Goal: Task Accomplishment & Management: Manage account settings

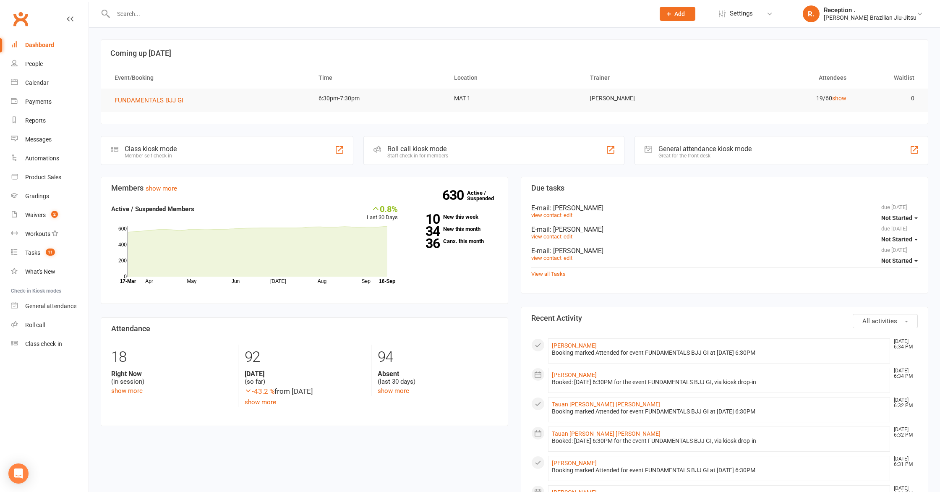
click at [356, 11] on input "text" at bounding box center [380, 14] width 538 height 12
click at [475, 12] on input "text" at bounding box center [380, 14] width 538 height 12
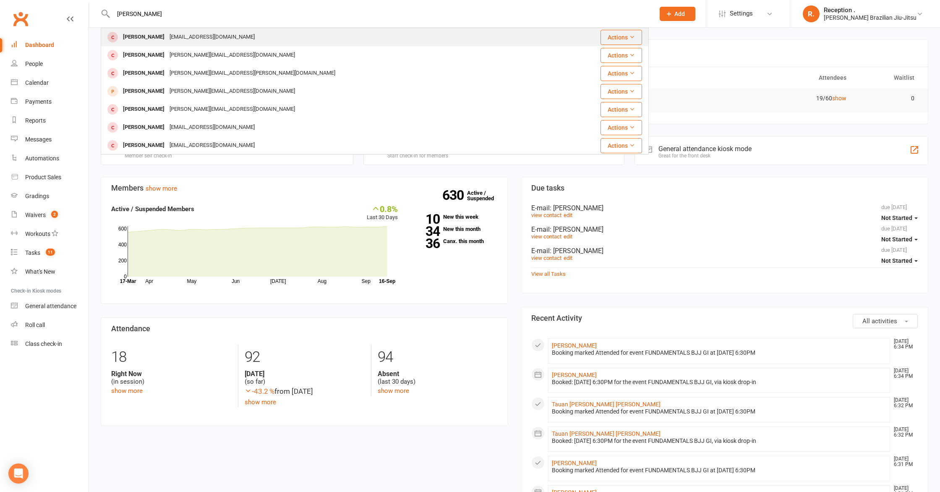
type input "victor bakk"
click at [431, 44] on div "Victor Bakker vitinhosb@gmail.com" at bounding box center [329, 37] width 455 height 17
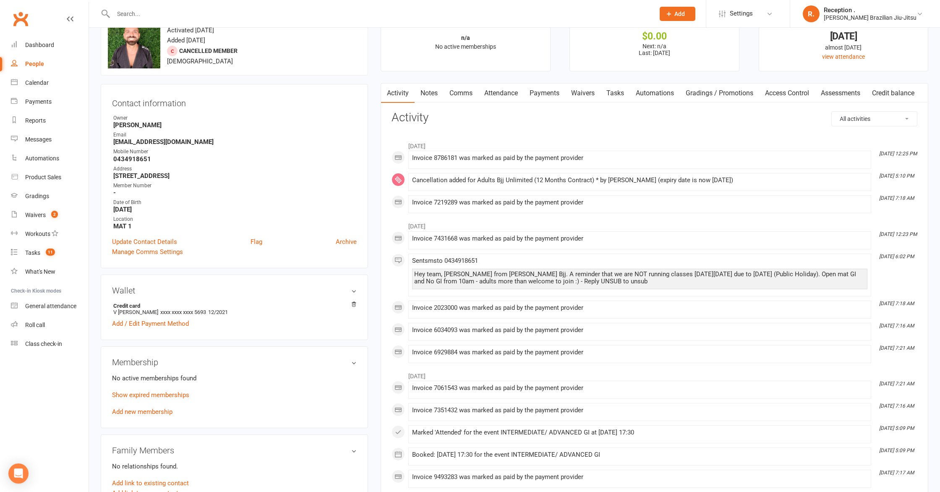
scroll to position [31, 0]
click at [152, 237] on link "Update Contact Details" at bounding box center [144, 241] width 65 height 10
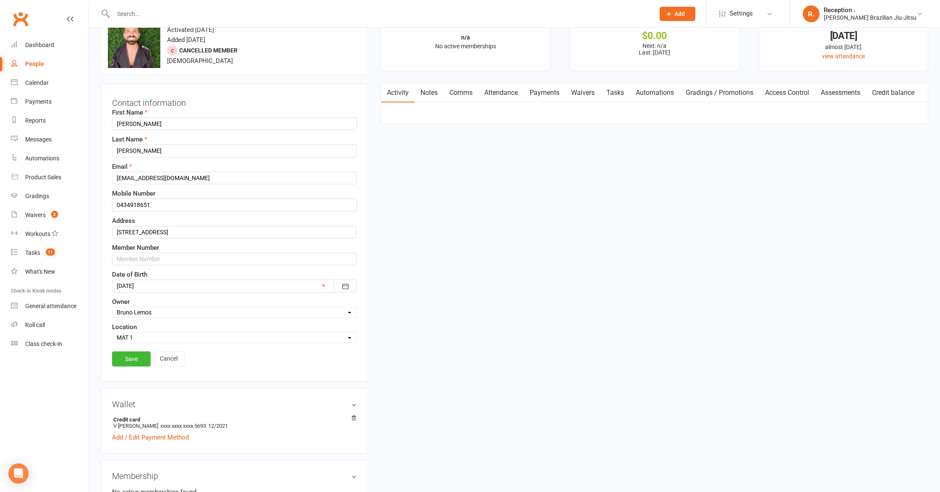
scroll to position [39, 0]
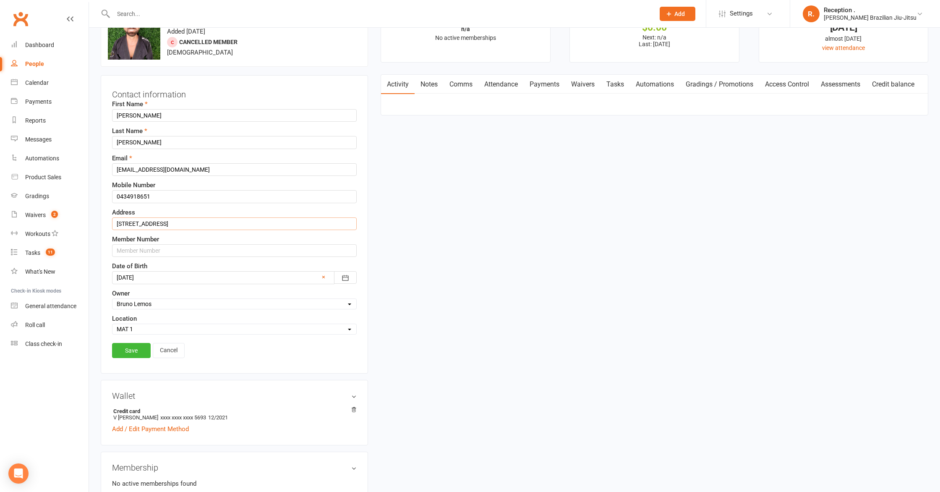
click at [150, 221] on input "408/398 St Pauls Terrace, Fortitude Valley 4006" at bounding box center [234, 223] width 245 height 13
type input "21 Harces Av."
click at [127, 358] on div "Save Cancel" at bounding box center [234, 352] width 245 height 19
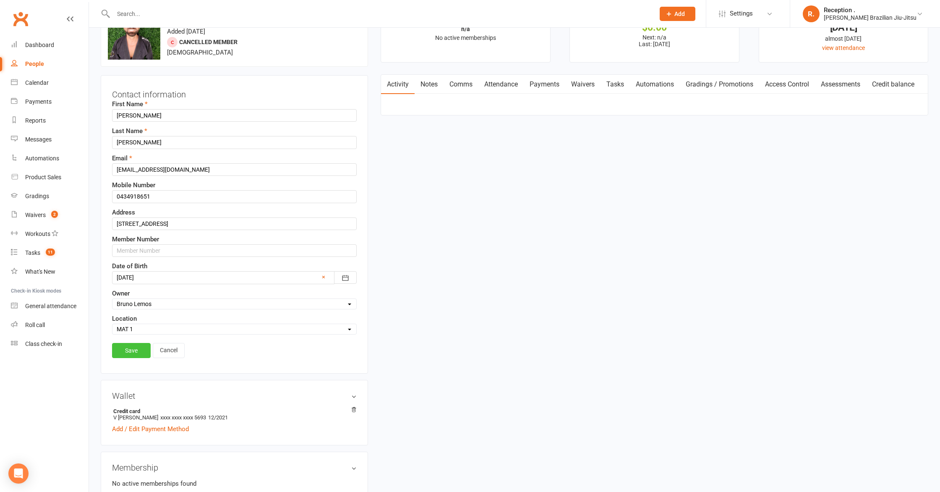
click at [130, 353] on link "Save" at bounding box center [131, 350] width 39 height 15
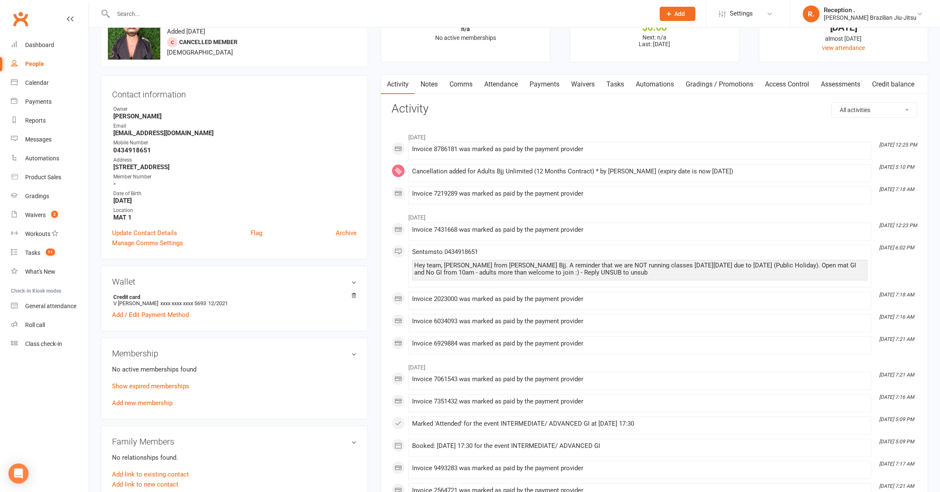
scroll to position [39, 0]
click at [156, 313] on link "Add / Edit Payment Method" at bounding box center [150, 315] width 77 height 10
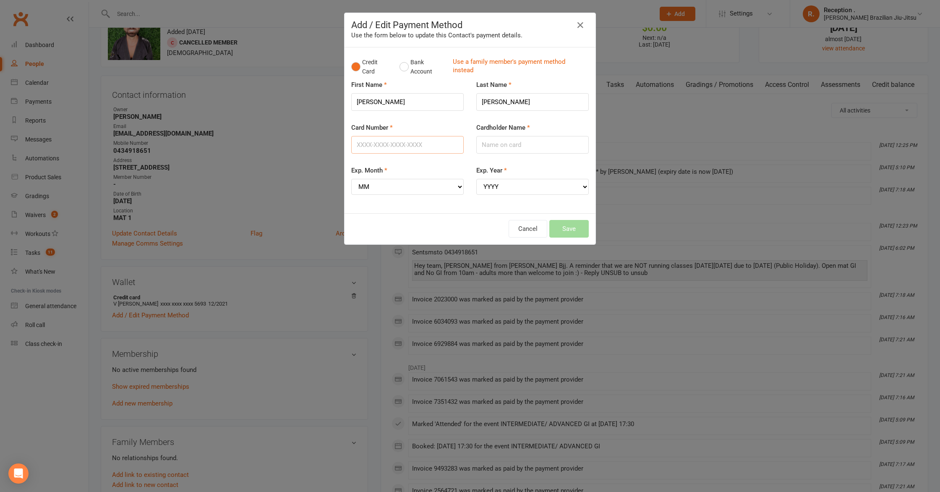
click at [451, 141] on input "Card Number" at bounding box center [407, 145] width 112 height 18
type input "377352077241008"
type input "VICTOR SARMENTO DE BAKKER"
click at [425, 184] on select "MM 01 02 03 04 05 06 07 08 09 10 11 12" at bounding box center [407, 187] width 112 height 16
select select "01"
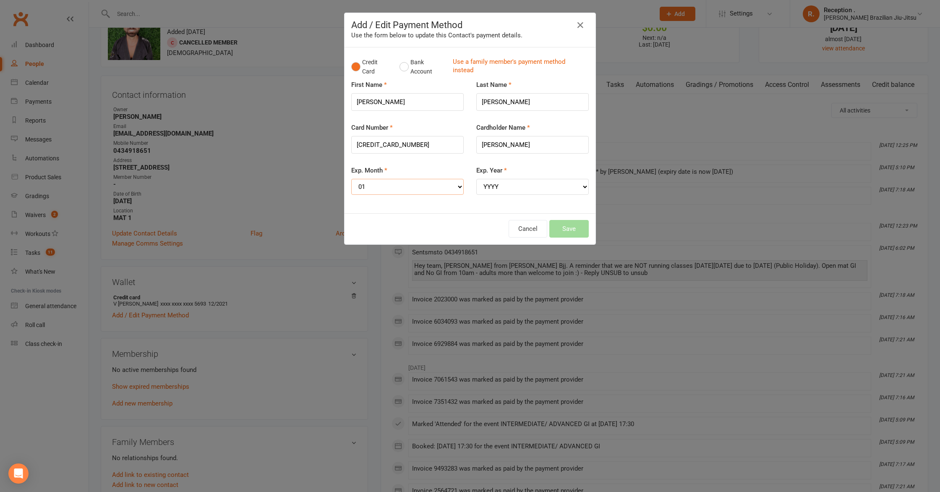
click at [351, 179] on select "MM 01 02 03 04 05 06 07 08 09 10 11 12" at bounding box center [407, 187] width 112 height 16
click at [535, 180] on select "YYYY 2025 2026 2027 2028 2029 2030 2031 2032 2033 2034" at bounding box center [532, 187] width 112 height 16
select select "2027"
click at [476, 179] on select "YYYY 2025 2026 2027 2028 2029 2030 2031 2032 2033 2034" at bounding box center [532, 187] width 112 height 16
click at [575, 228] on button "Save" at bounding box center [568, 229] width 39 height 18
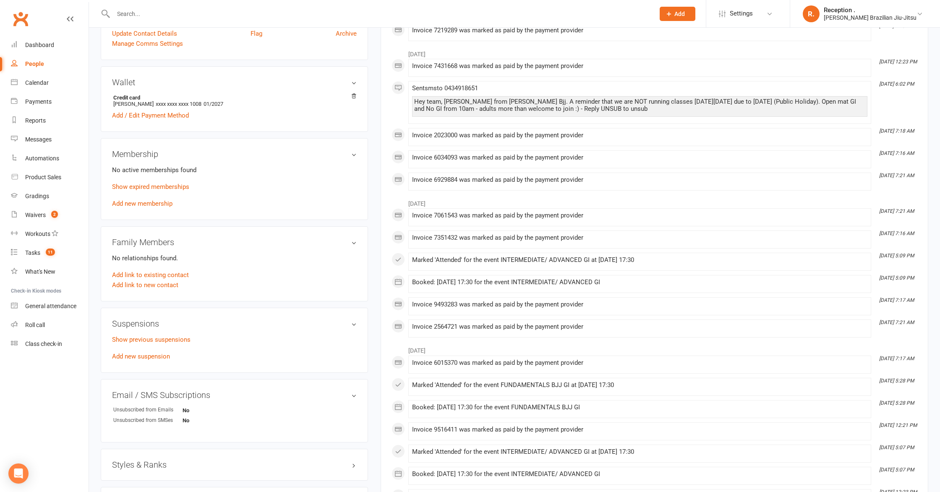
scroll to position [323, 0]
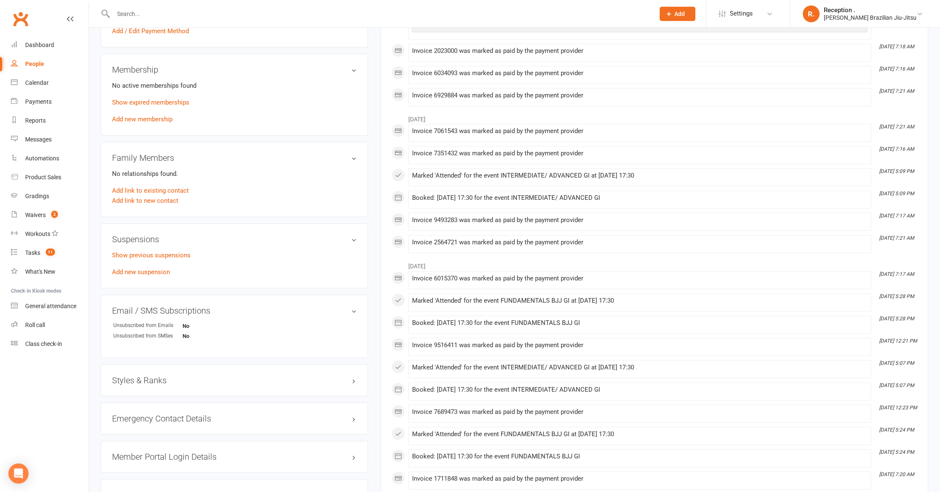
click at [143, 372] on div "Styles & Ranks" at bounding box center [234, 380] width 267 height 32
click at [139, 376] on h3 "Styles & Ranks" at bounding box center [234, 380] width 245 height 9
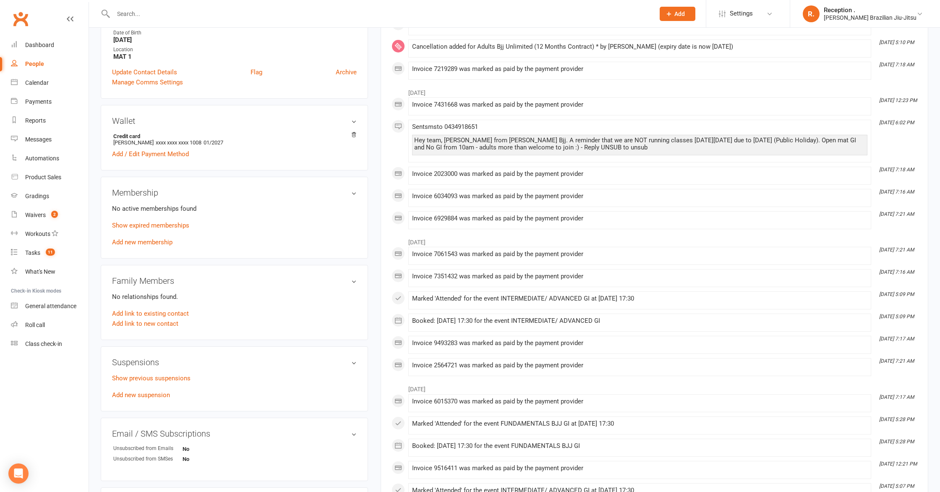
scroll to position [0, 0]
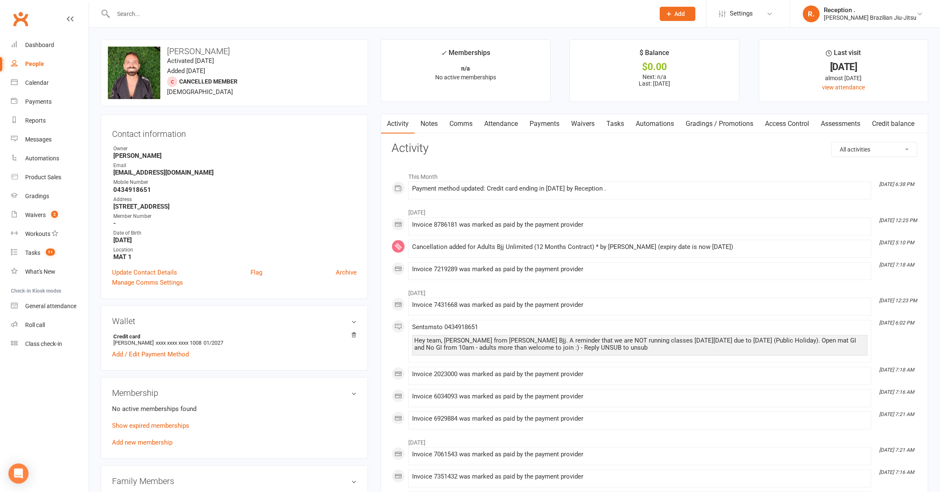
click at [554, 126] on link "Payments" at bounding box center [545, 123] width 42 height 19
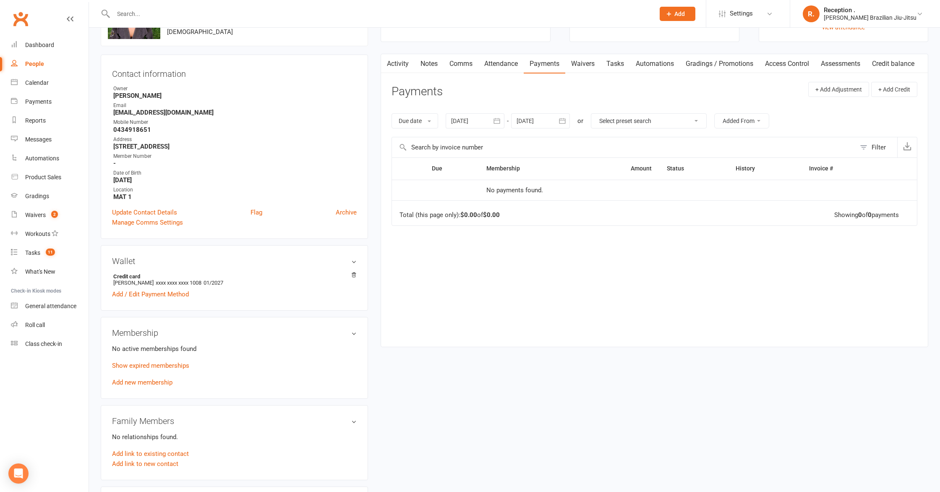
scroll to position [70, 0]
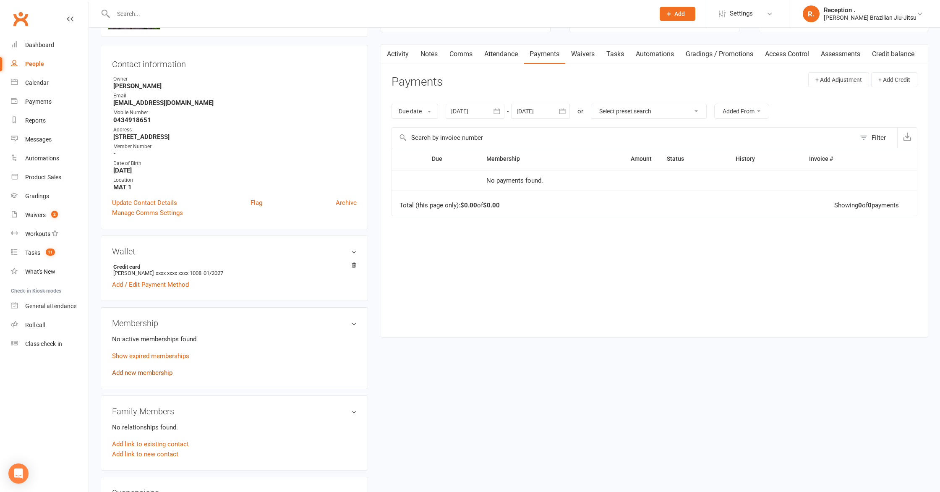
click at [130, 371] on link "Add new membership" at bounding box center [142, 373] width 60 height 8
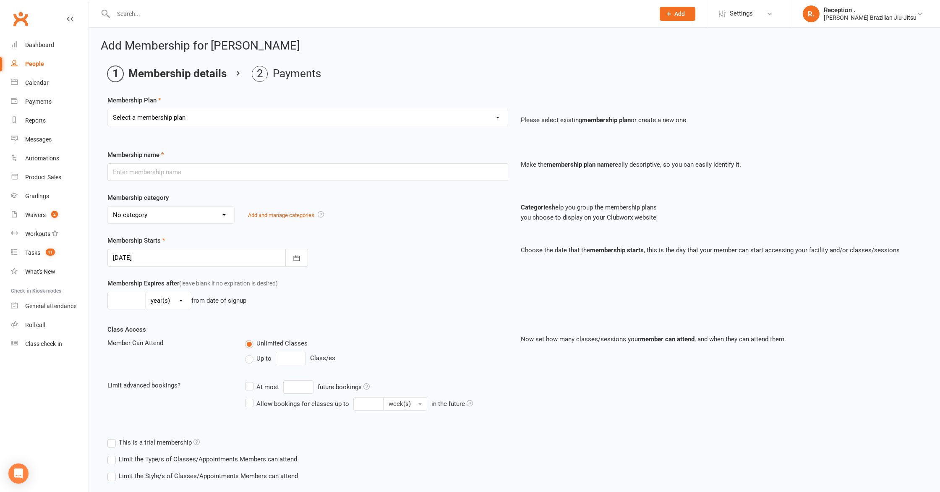
click at [234, 126] on div "Select a membership plan Create new Membership Plan FREE ADULTS 12 MONTH CONTRA…" at bounding box center [307, 118] width 401 height 18
click at [233, 115] on select "Select a membership plan Create new Membership Plan FREE ADULTS 12 MONTH CONTRA…" at bounding box center [308, 117] width 400 height 17
select select "2"
click at [108, 109] on select "Select a membership plan Create new Membership Plan FREE ADULTS 12 MONTH CONTRA…" at bounding box center [308, 117] width 400 height 17
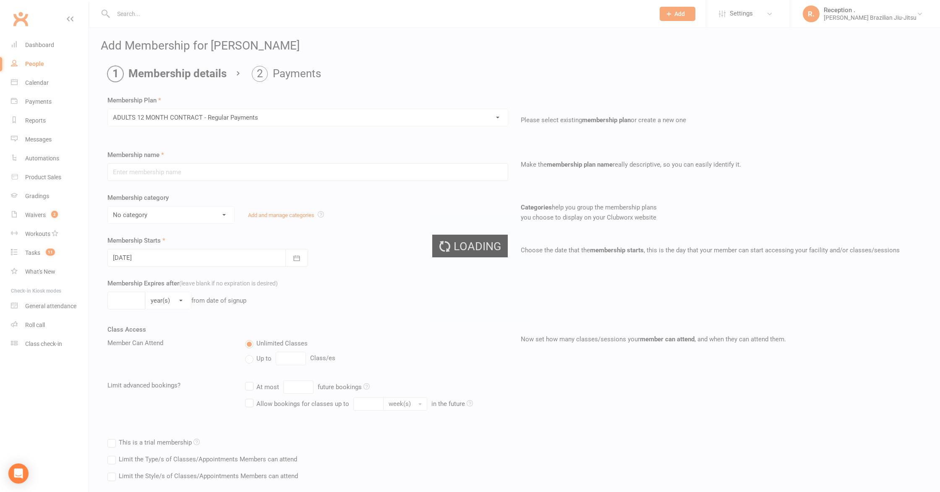
type input "ADULTS 12 MONTH CONTRACT - Regular Payments"
select select "0"
type input "0"
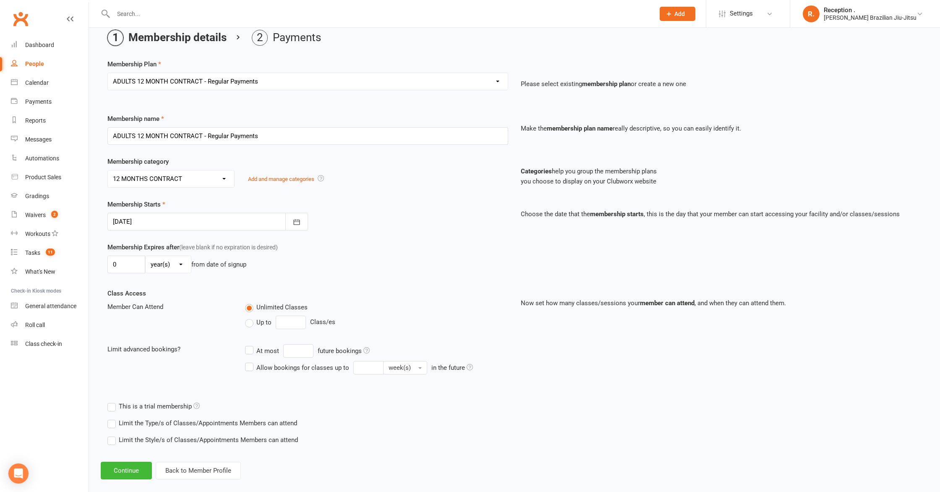
scroll to position [47, 0]
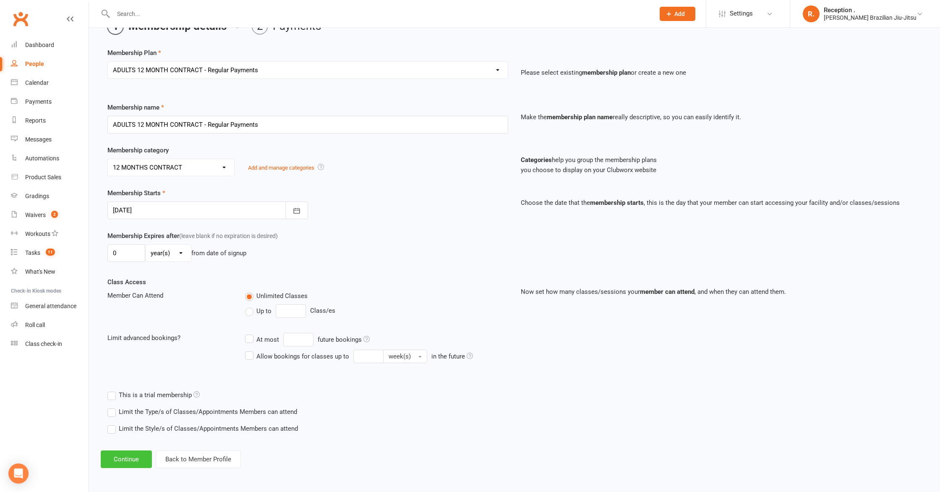
click at [112, 454] on button "Continue" at bounding box center [126, 459] width 51 height 18
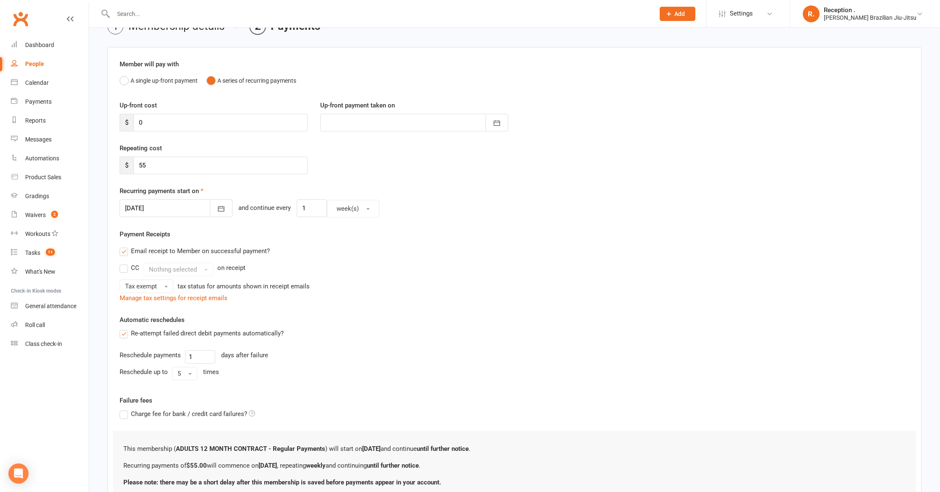
scroll to position [0, 0]
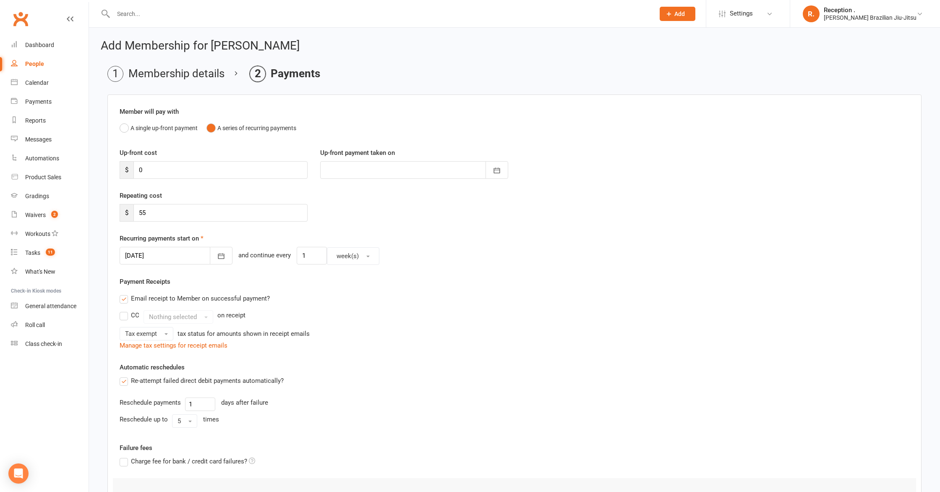
drag, startPoint x: 179, startPoint y: 252, endPoint x: 179, endPoint y: 263, distance: 10.5
click at [179, 252] on div at bounding box center [176, 256] width 113 height 18
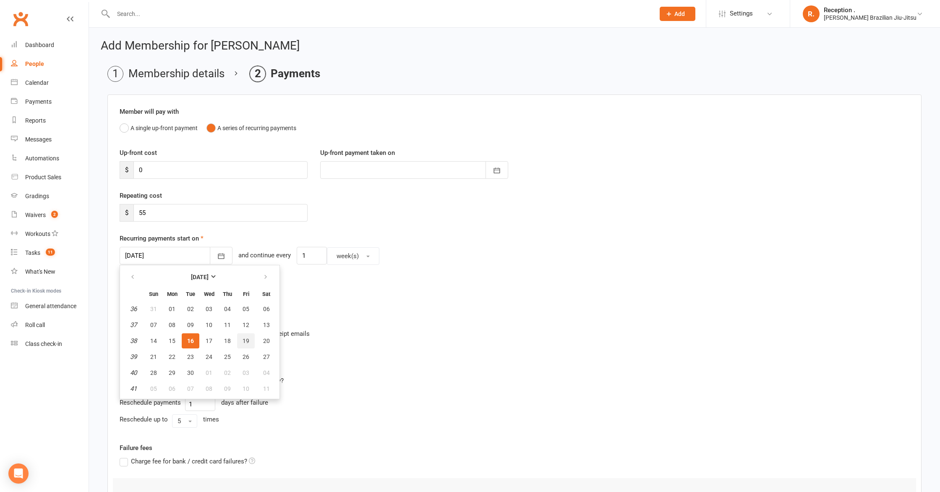
click at [243, 337] on button "19" at bounding box center [246, 340] width 18 height 15
type input "19 Sep 2025"
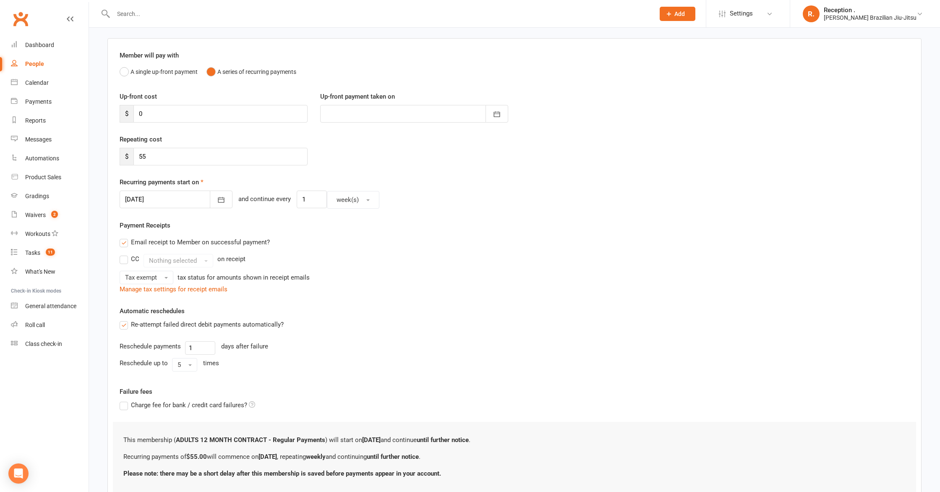
scroll to position [118, 0]
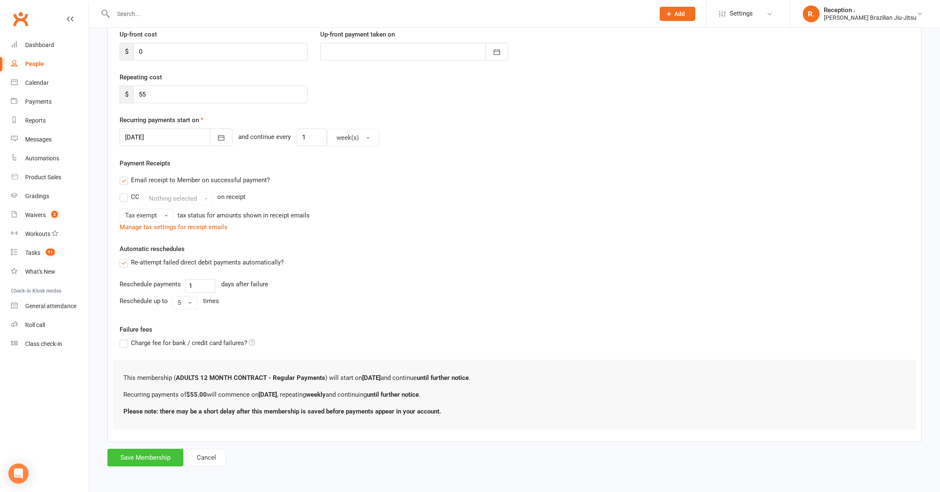
click at [148, 464] on button "Save Membership" at bounding box center [145, 458] width 76 height 18
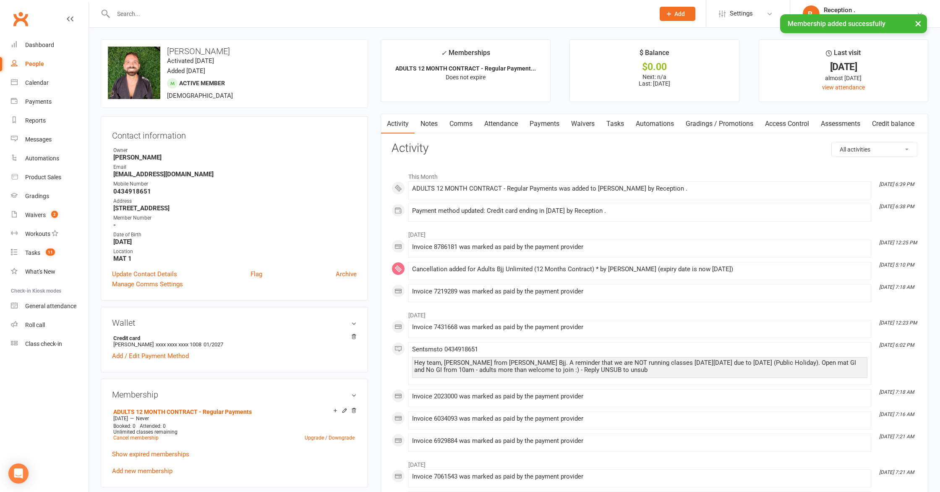
click at [146, 175] on strong "vitinhosb@gmail.com" at bounding box center [234, 174] width 243 height 8
copy render-form-field "vitinhosb@gmail.com"
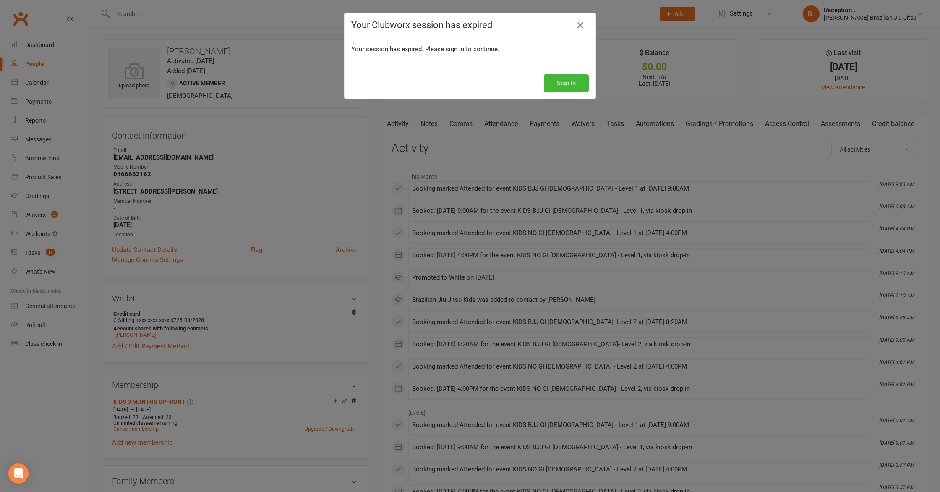
click at [569, 76] on button "Sign In" at bounding box center [566, 83] width 45 height 18
click at [566, 79] on button "Sign In" at bounding box center [566, 83] width 45 height 18
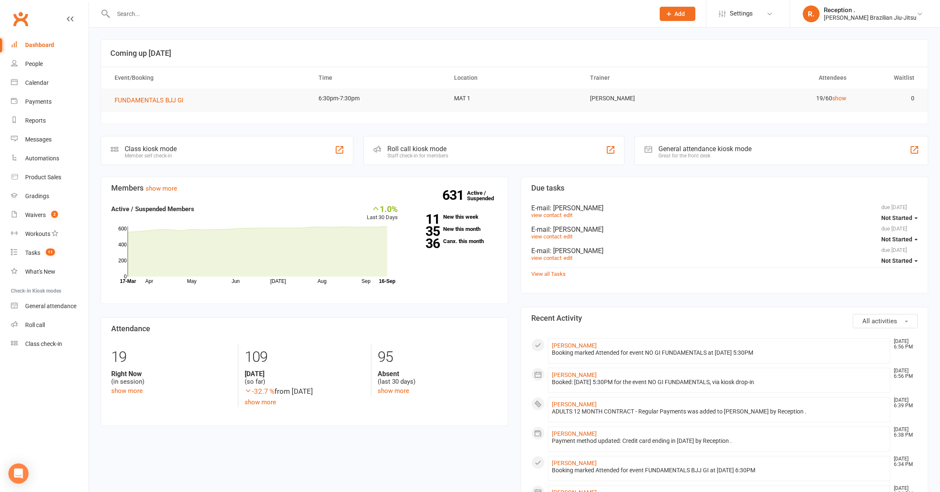
click at [152, 17] on input "text" at bounding box center [380, 14] width 538 height 12
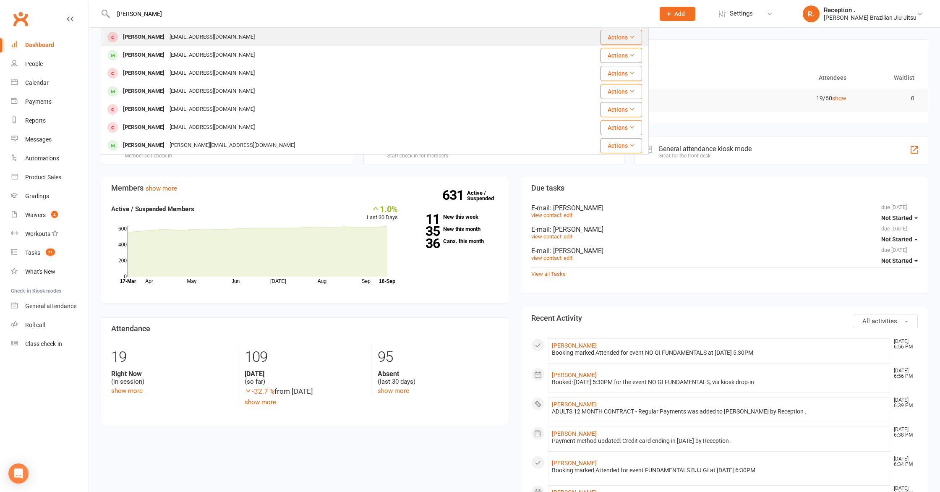
type input "theo lee"
click at [144, 39] on div "Theo Lee" at bounding box center [143, 37] width 47 height 12
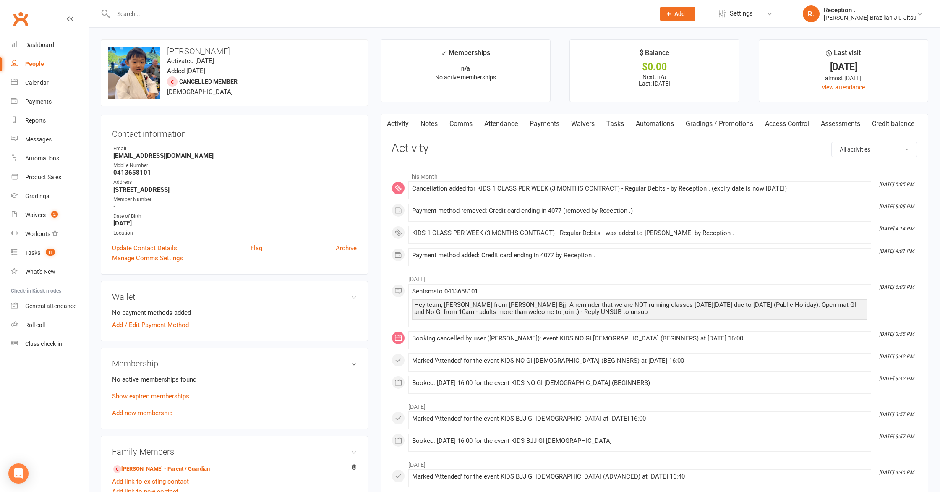
click at [541, 128] on link "Payments" at bounding box center [545, 123] width 42 height 19
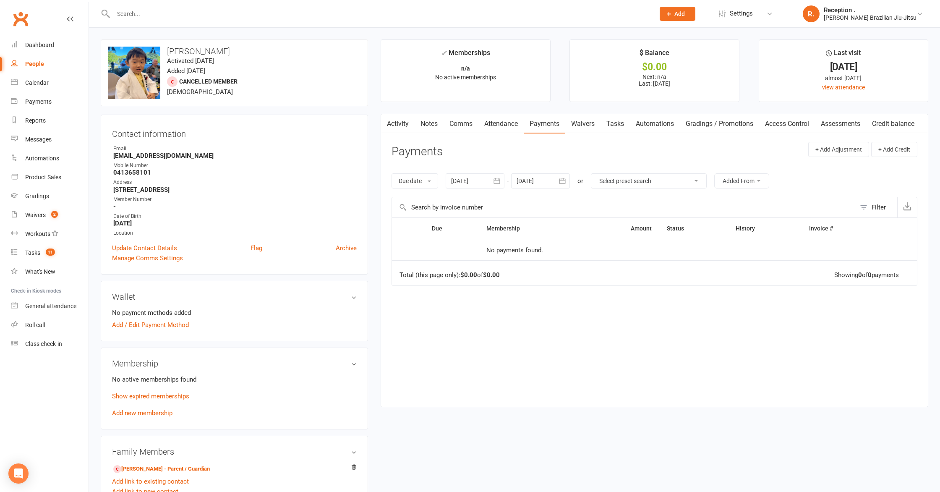
click at [147, 21] on div at bounding box center [375, 13] width 548 height 27
click at [144, 12] on input "text" at bounding box center [380, 14] width 538 height 12
paste input "ali.kouparitsas@hotmail.com"
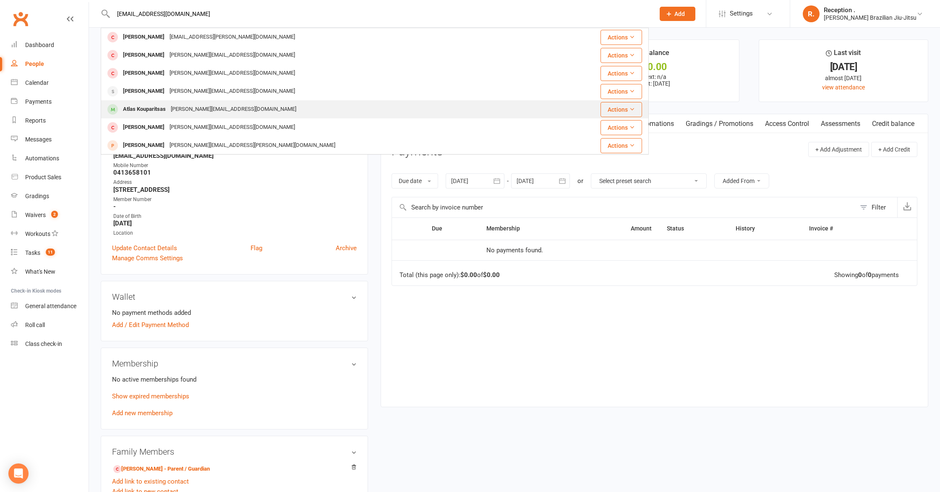
type input "ali.kouparitsas@hotmail.com"
click at [182, 112] on div "nick.kouparitsas@raywhite.com" at bounding box center [233, 109] width 131 height 12
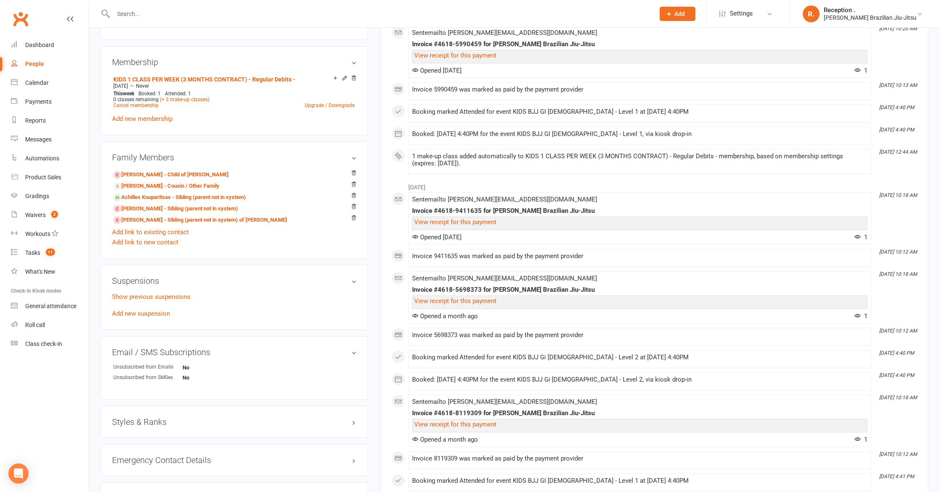
scroll to position [350, 0]
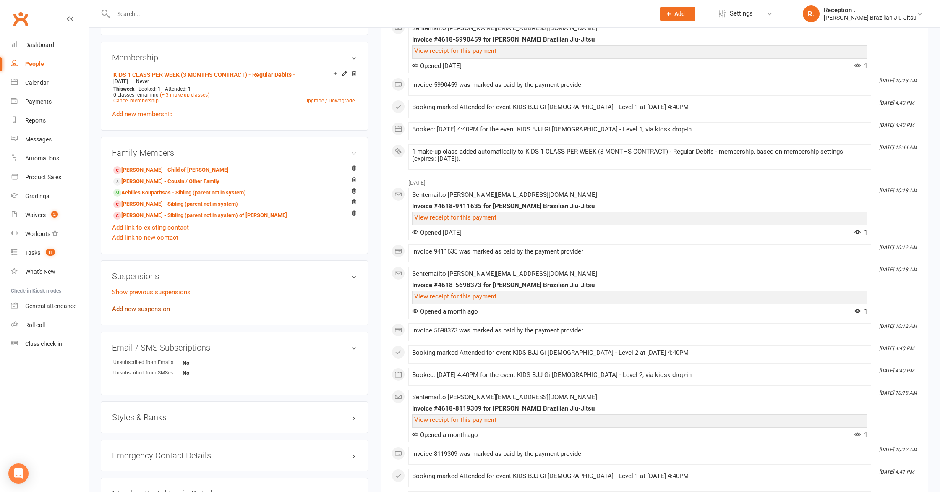
click at [141, 306] on link "Add new suspension" at bounding box center [141, 309] width 58 height 8
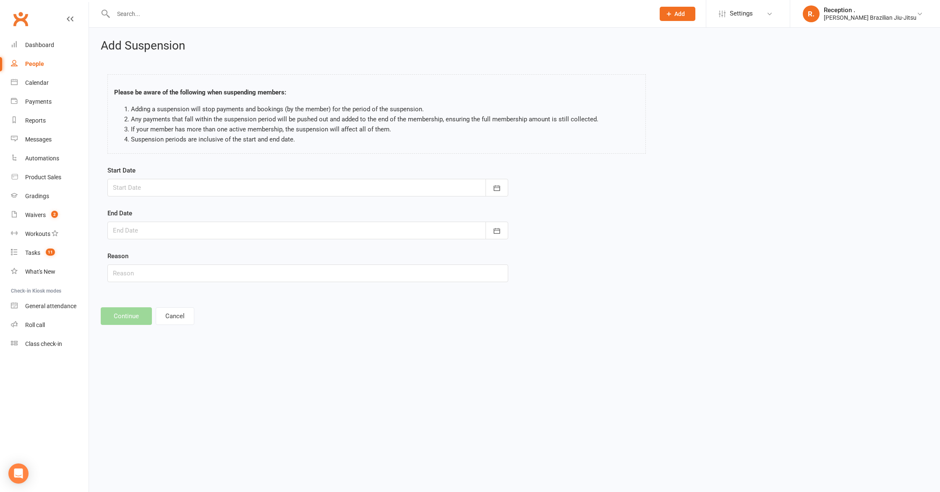
click at [164, 186] on div at bounding box center [307, 188] width 401 height 18
click at [161, 287] on span "22" at bounding box center [160, 288] width 7 height 7
type input "22 Sep 2025"
click at [141, 234] on div at bounding box center [307, 231] width 401 height 18
click at [154, 365] on button "06" at bounding box center [160, 363] width 18 height 15
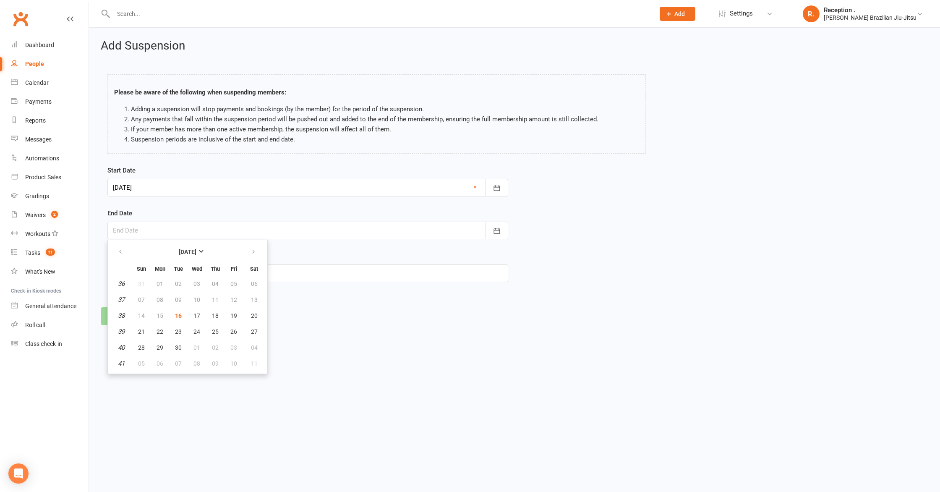
type input "06 Oct 2025"
click at [142, 273] on input "text" at bounding box center [307, 273] width 401 height 18
type input "Holiday"
click at [124, 316] on button "Continue" at bounding box center [126, 316] width 51 height 18
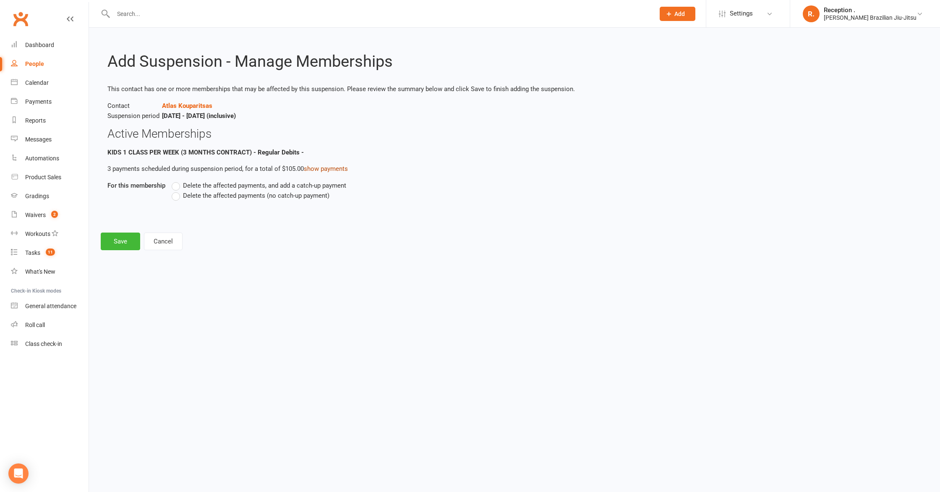
click at [337, 169] on link "show payments" at bounding box center [326, 169] width 44 height 8
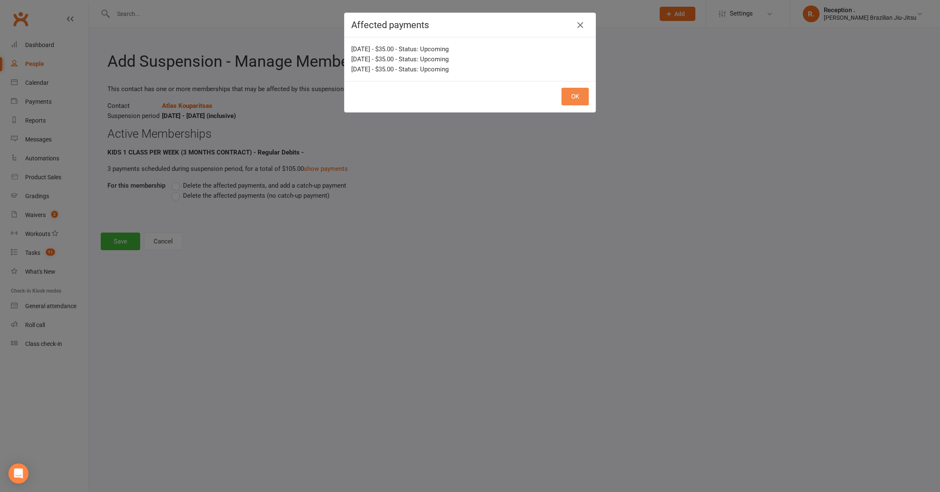
click at [570, 102] on button "OK" at bounding box center [575, 97] width 27 height 18
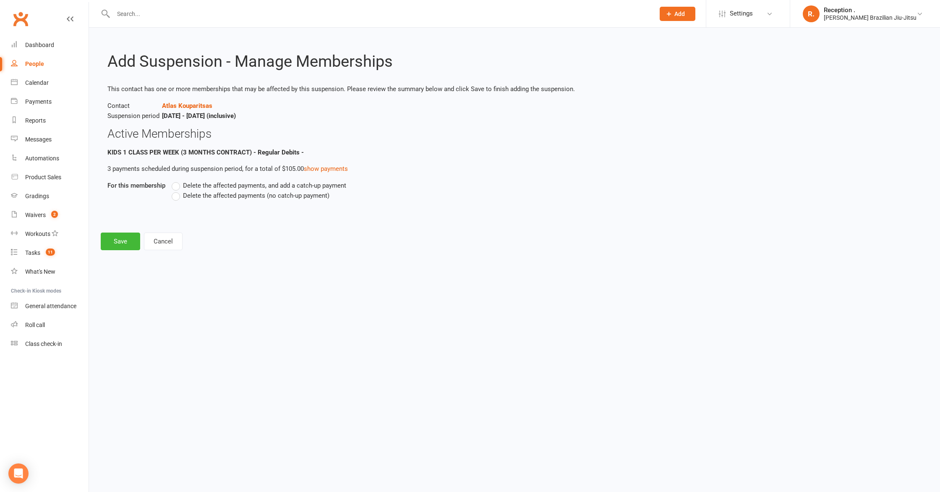
click at [228, 196] on span "Delete the affected payments (no catch-up payment)" at bounding box center [256, 195] width 146 height 9
click at [177, 191] on input "Delete the affected payments (no catch-up payment)" at bounding box center [174, 191] width 5 height 0
click at [278, 187] on span "Delete the affected payments, and add a catch-up payment" at bounding box center [264, 184] width 163 height 9
click at [177, 180] on input "Delete the affected payments, and add a catch-up payment" at bounding box center [174, 180] width 5 height 0
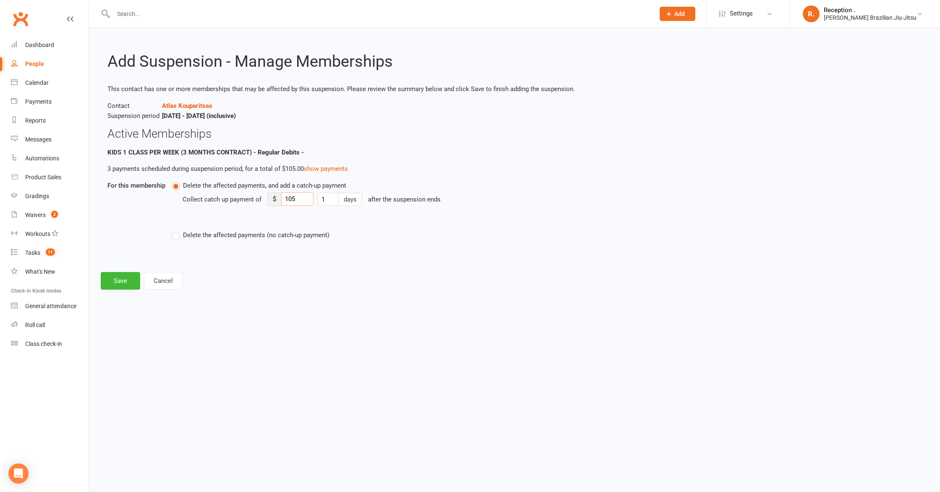
drag, startPoint x: 295, startPoint y: 196, endPoint x: 284, endPoint y: 197, distance: 11.0
click at [284, 197] on input "105" at bounding box center [297, 198] width 32 height 13
type input "35"
click at [112, 281] on button "Save" at bounding box center [120, 281] width 39 height 18
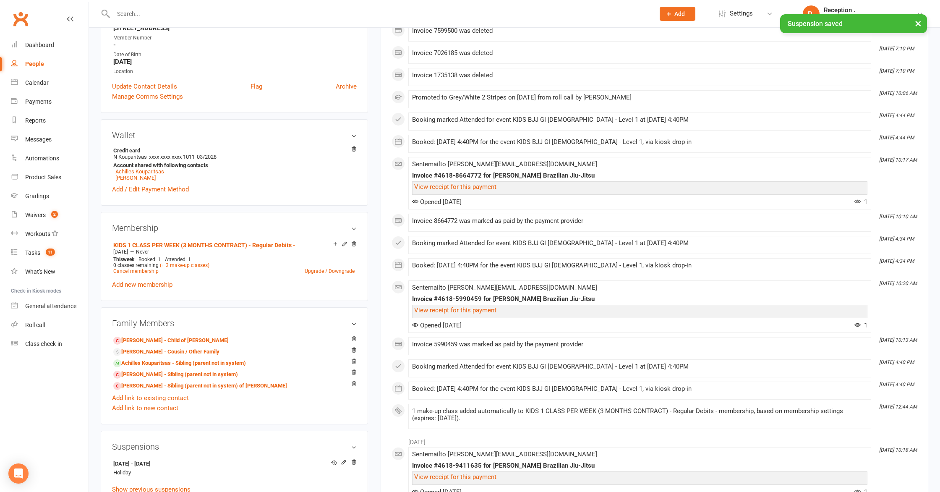
scroll to position [182, 0]
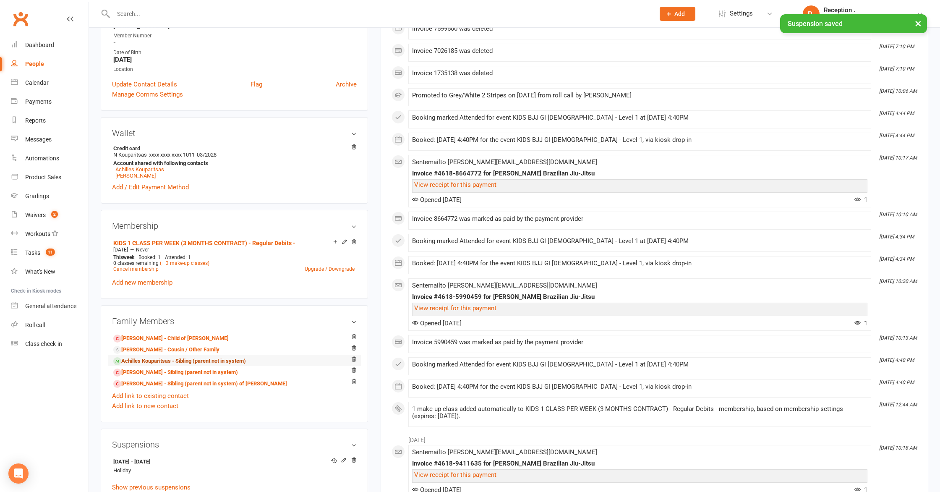
click at [144, 357] on link "Achilles Kouparitsas - Sibling (parent not in system)" at bounding box center [179, 361] width 133 height 9
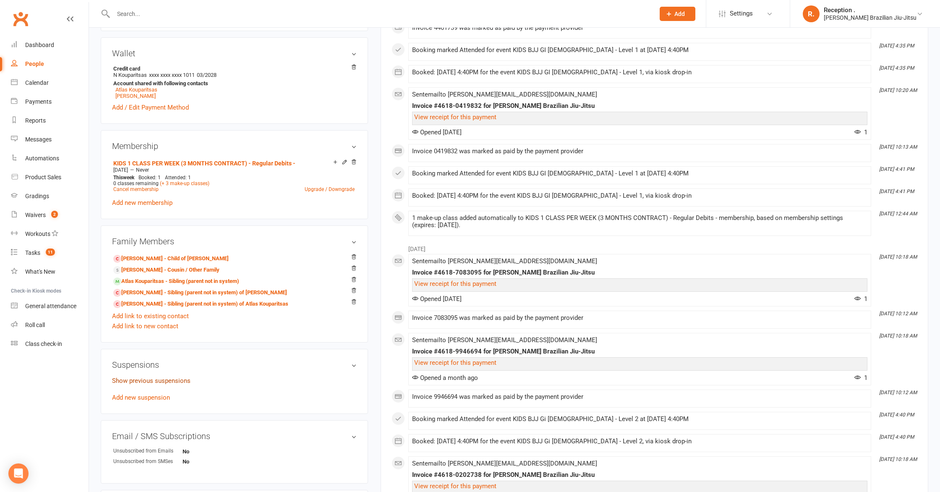
scroll to position [265, 0]
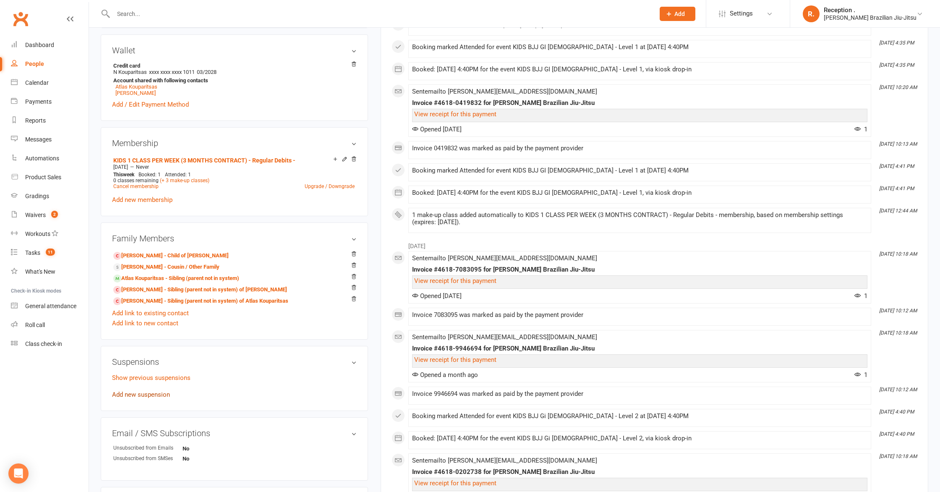
click at [141, 396] on link "Add new suspension" at bounding box center [141, 395] width 58 height 8
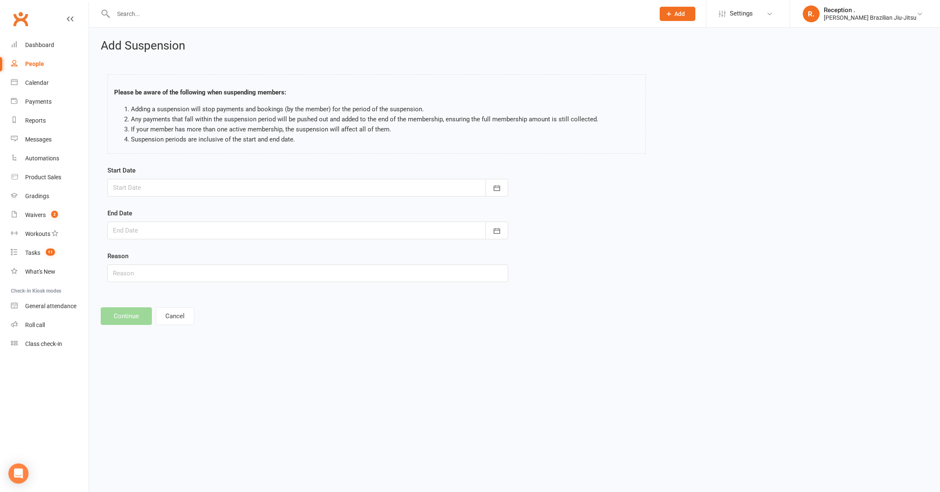
click at [141, 187] on div at bounding box center [307, 188] width 401 height 18
click at [162, 288] on span "22" at bounding box center [160, 288] width 7 height 7
type input "22 Sep 2025"
click at [145, 273] on input "text" at bounding box center [307, 273] width 401 height 18
click at [154, 228] on div at bounding box center [307, 231] width 401 height 18
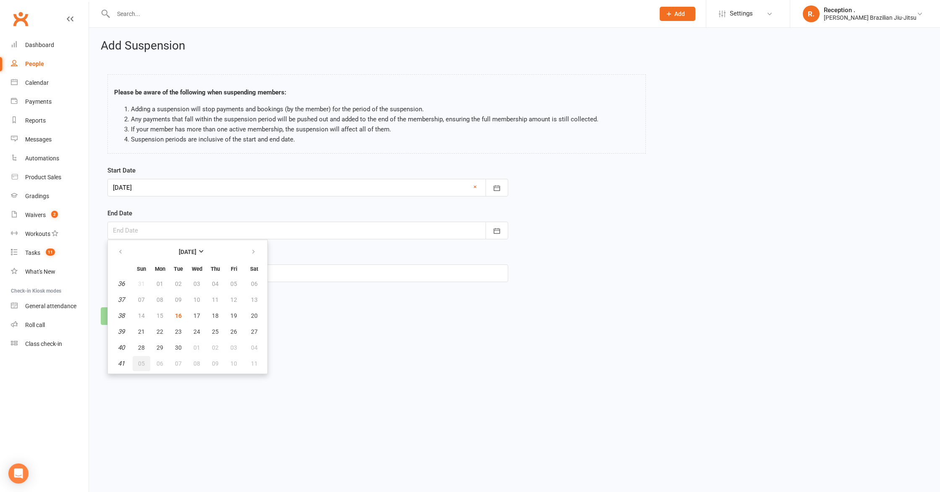
click at [144, 363] on span "05" at bounding box center [141, 363] width 7 height 7
type input "05 Oct 2025"
click at [118, 308] on button "Continue" at bounding box center [126, 316] width 51 height 18
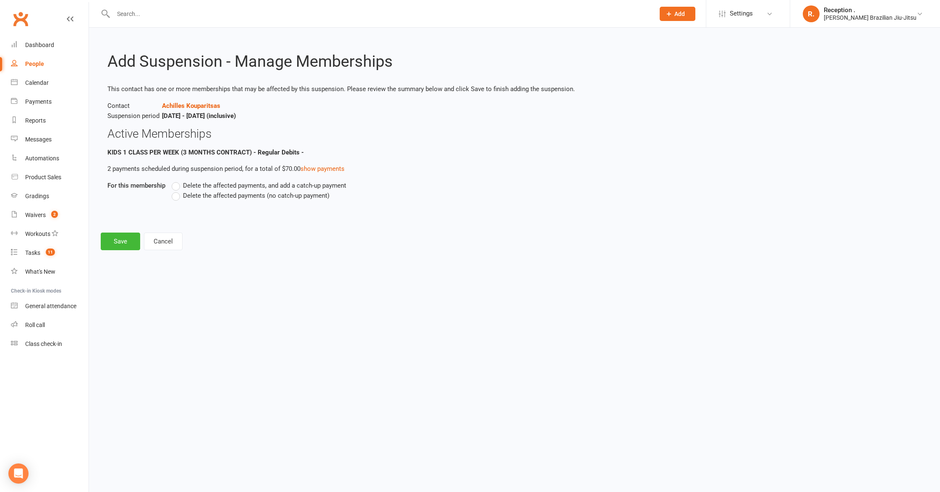
click at [214, 193] on span "Delete the affected payments (no catch-up payment)" at bounding box center [256, 195] width 146 height 9
click at [177, 191] on input "Delete the affected payments (no catch-up payment)" at bounding box center [174, 191] width 5 height 0
click at [113, 247] on button "Save" at bounding box center [120, 242] width 39 height 18
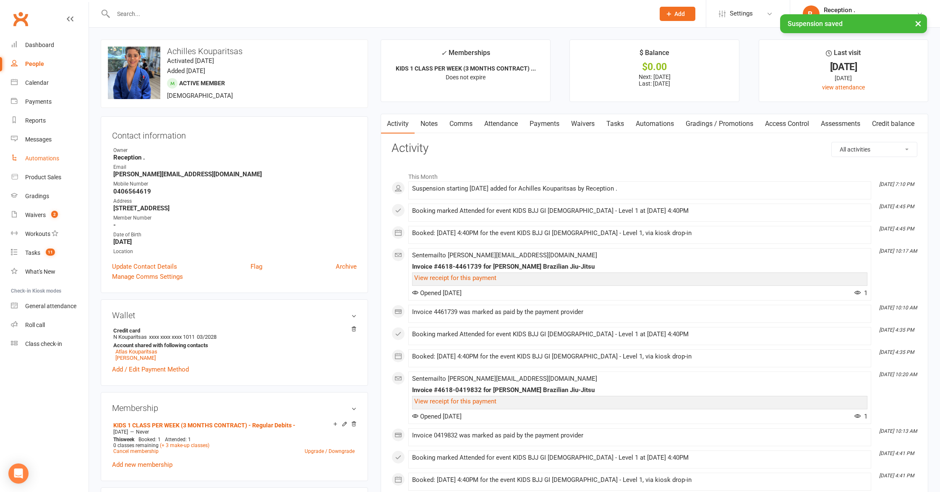
scroll to position [0, 0]
click at [550, 122] on link "Payments" at bounding box center [545, 123] width 42 height 19
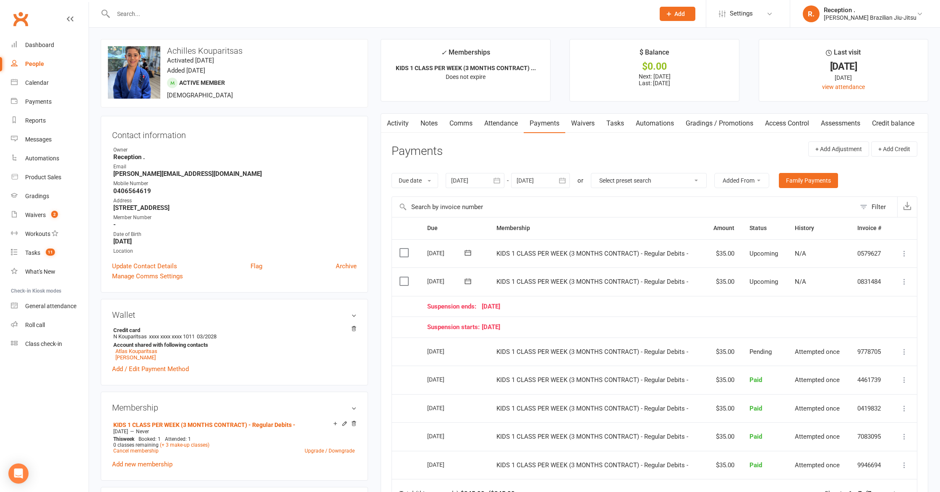
click at [468, 280] on icon at bounding box center [468, 280] width 6 height 5
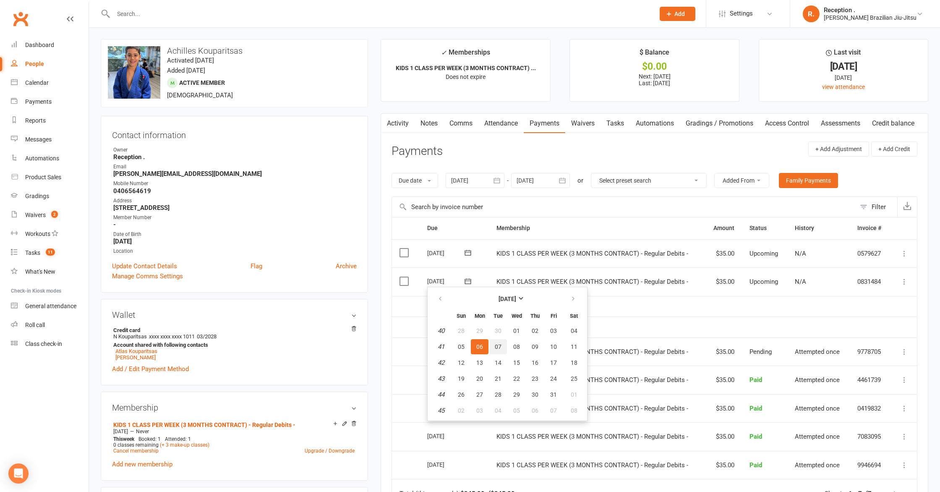
click at [497, 344] on span "07" at bounding box center [498, 346] width 7 height 7
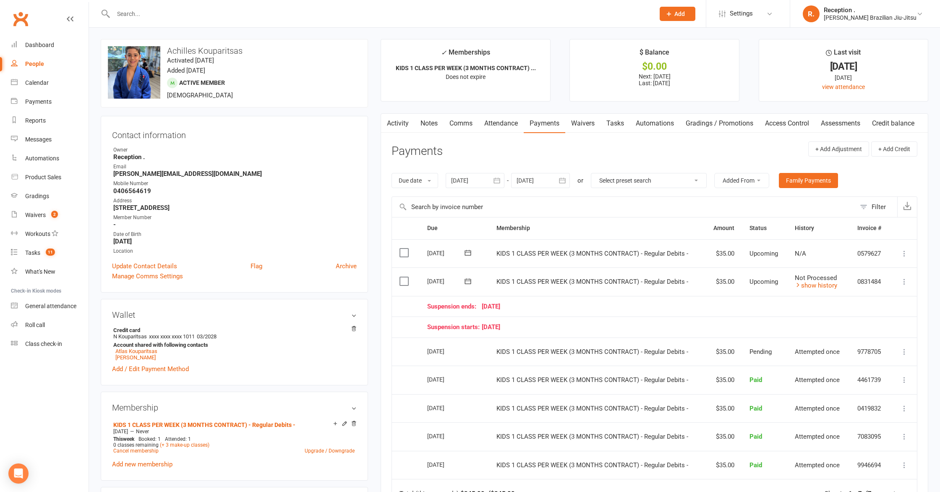
drag, startPoint x: 168, startPoint y: 21, endPoint x: 161, endPoint y: 11, distance: 11.7
click at [168, 20] on div at bounding box center [375, 13] width 548 height 27
click at [153, 6] on div at bounding box center [375, 13] width 548 height 27
click at [149, 13] on input "text" at bounding box center [380, 14] width 538 height 12
paste input "kenneth.barker1@gmail.com"
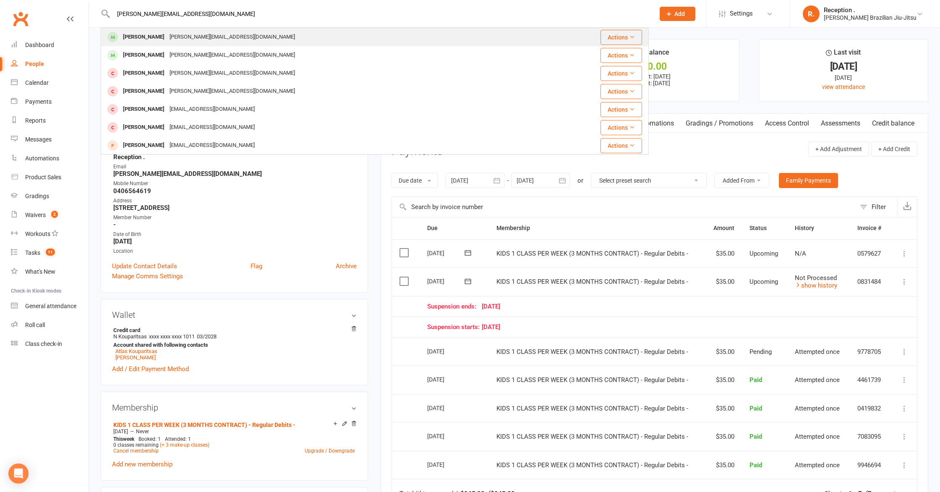
type input "kenneth.barker1@gmail.com"
click at [194, 37] on div "Kenneth.barker1@gmail.com" at bounding box center [232, 37] width 131 height 12
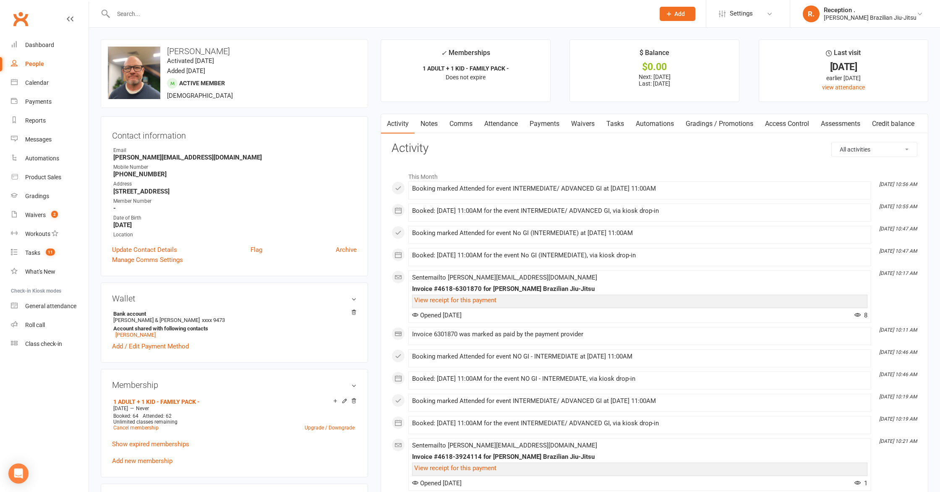
click at [544, 128] on link "Payments" at bounding box center [545, 123] width 42 height 19
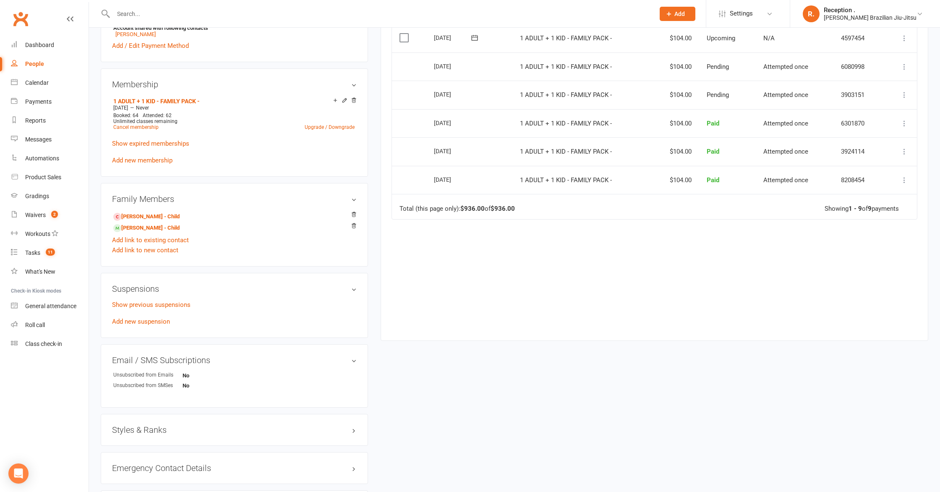
scroll to position [301, 0]
click at [165, 302] on link "Show previous suspensions" at bounding box center [151, 304] width 78 height 8
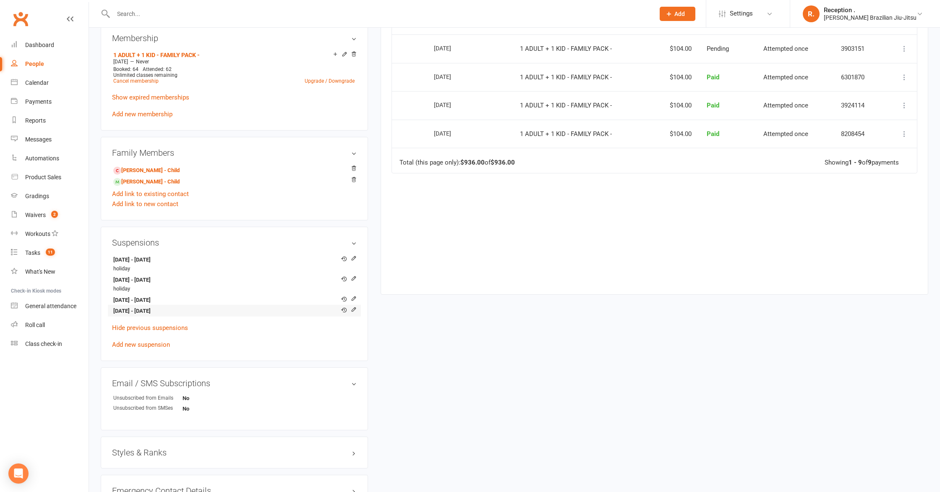
scroll to position [340, 0]
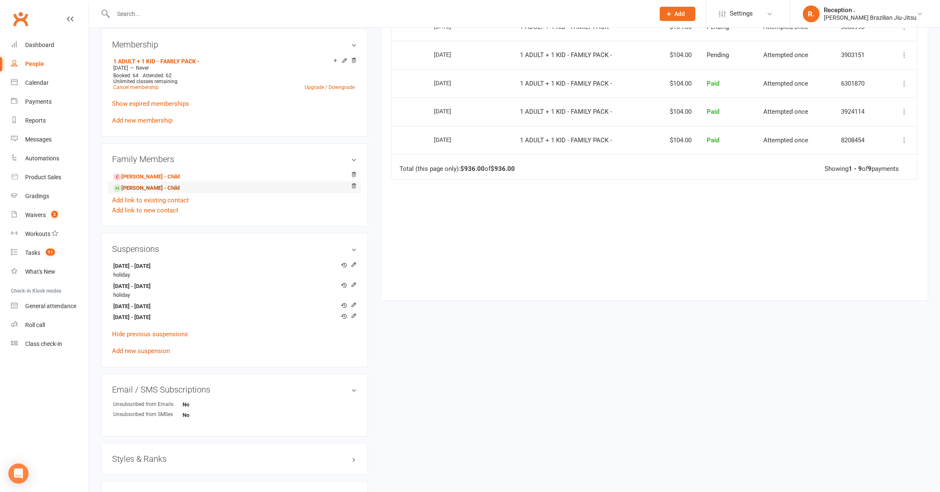
click at [154, 188] on link "Charlotte Barker - Child" at bounding box center [146, 188] width 66 height 9
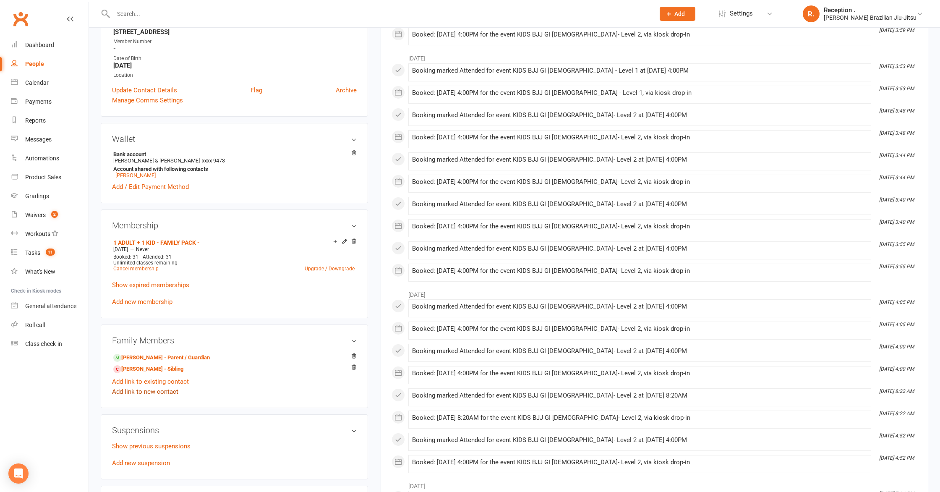
scroll to position [177, 0]
click at [156, 446] on link "Show previous suspensions" at bounding box center [151, 446] width 78 height 8
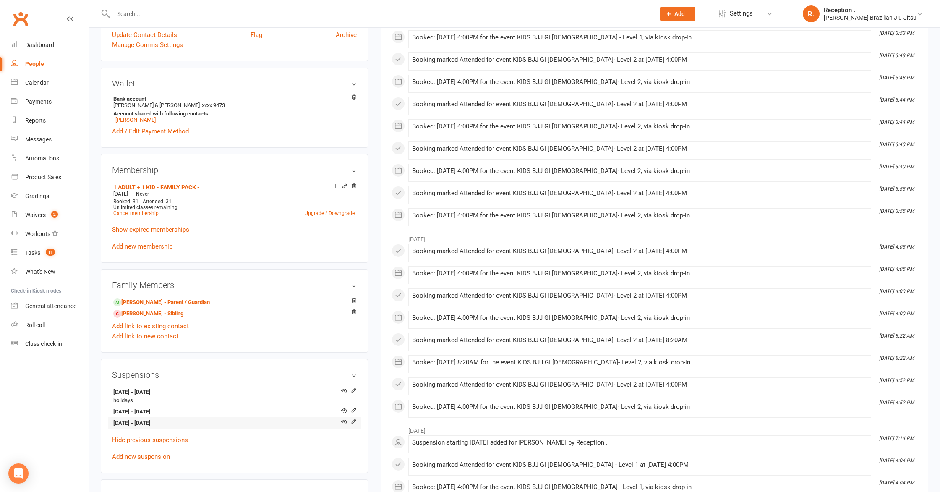
scroll to position [238, 0]
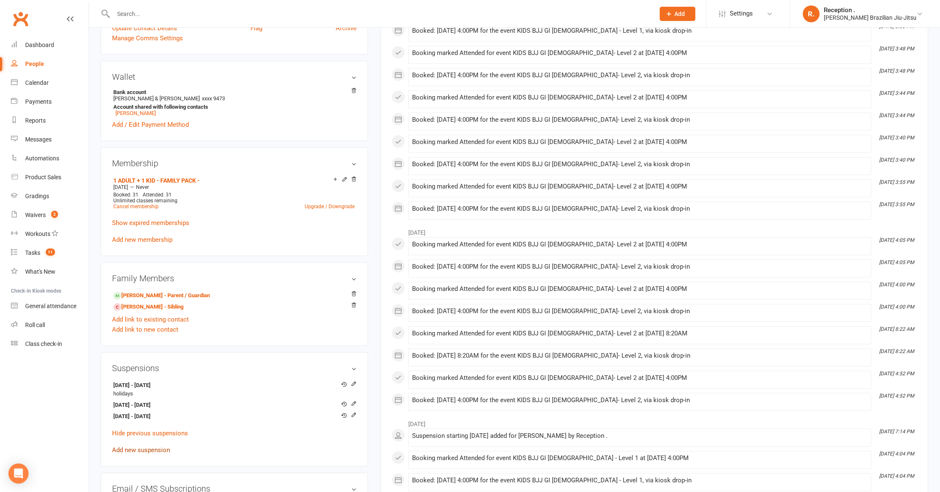
click at [136, 448] on link "Add new suspension" at bounding box center [141, 450] width 58 height 8
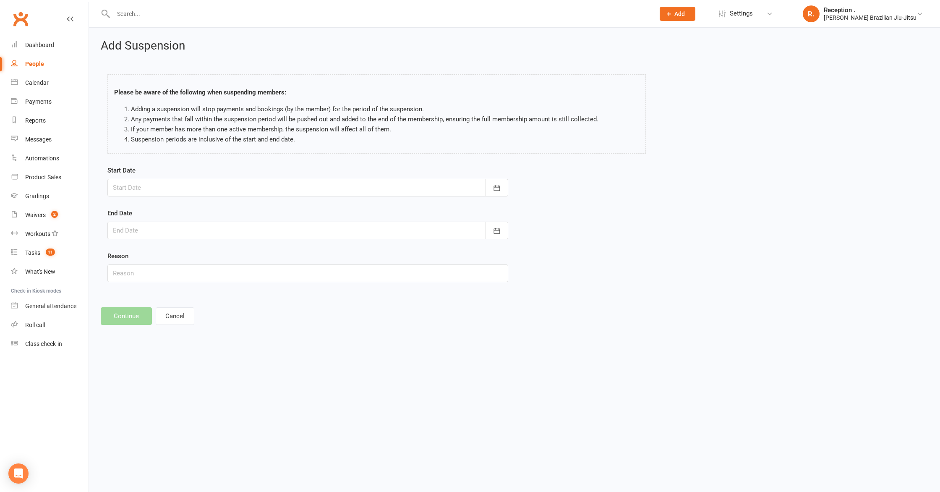
click at [189, 191] on div at bounding box center [307, 188] width 401 height 18
click at [183, 273] on button "16" at bounding box center [179, 272] width 18 height 15
type input "16 Sep 2025"
click at [141, 226] on div at bounding box center [307, 231] width 401 height 18
click at [182, 332] on button "23" at bounding box center [179, 331] width 18 height 15
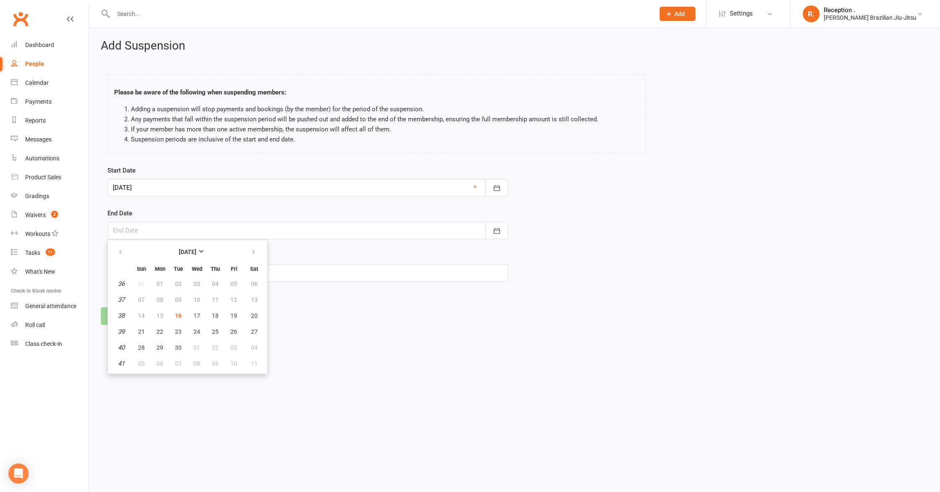
type input "23 Sep 2025"
click at [121, 316] on button "Continue" at bounding box center [126, 316] width 51 height 18
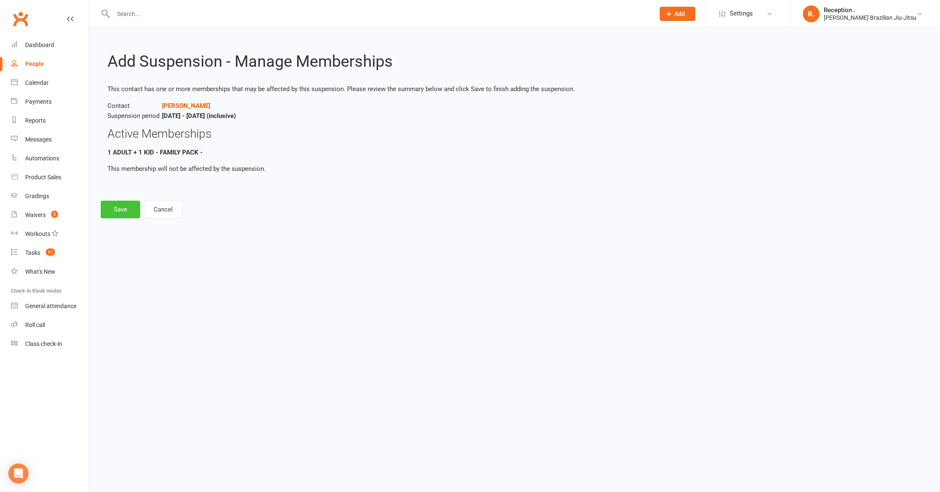
click at [120, 209] on button "Save" at bounding box center [120, 210] width 39 height 18
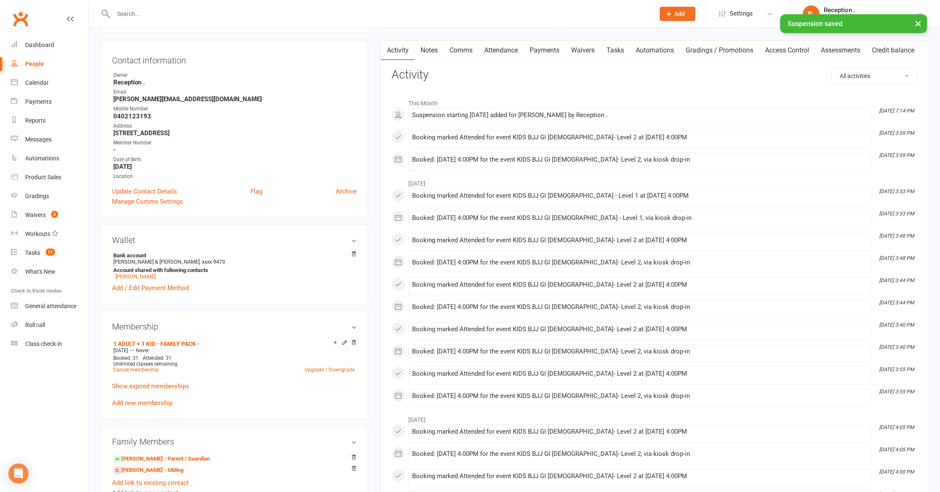
click at [167, 312] on aside "upload photo change photo Charlotte Barker Activated 3 October, 2024 Added 3 Oc…" at bounding box center [234, 406] width 267 height 881
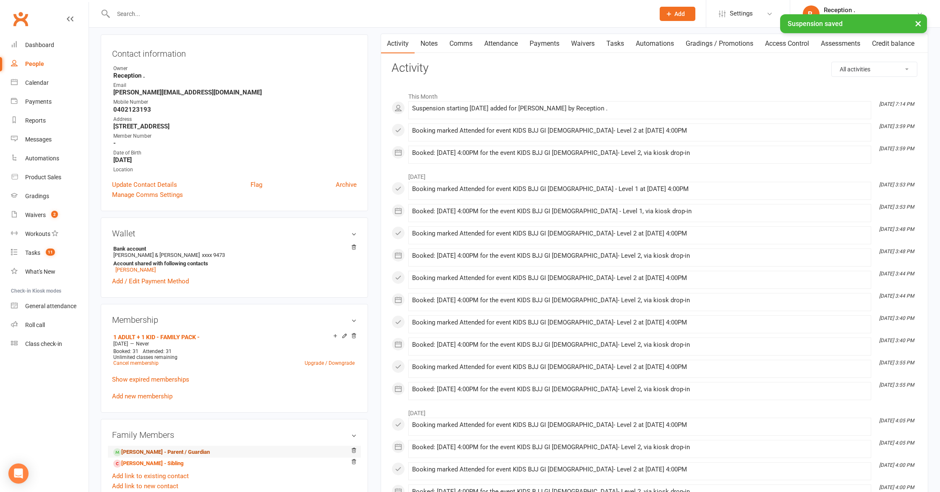
click at [153, 448] on link "Ken Barker - Parent / Guardian" at bounding box center [161, 452] width 97 height 9
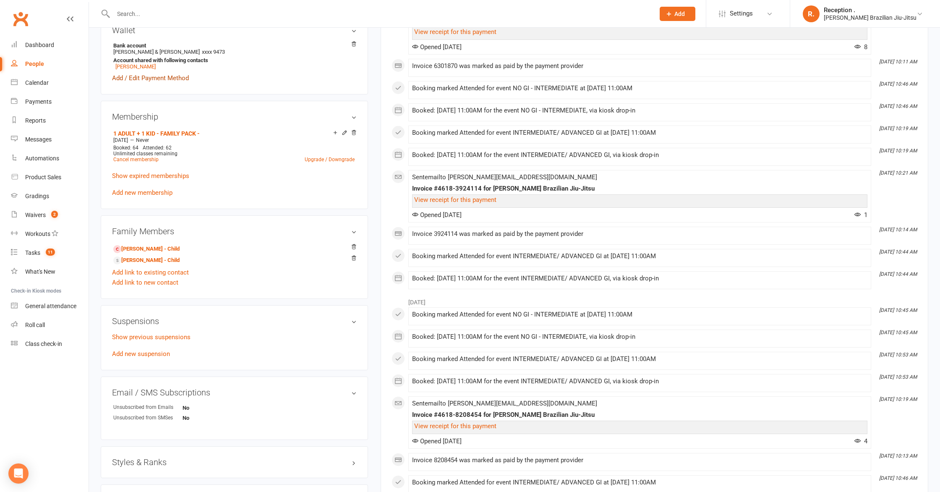
scroll to position [275, 0]
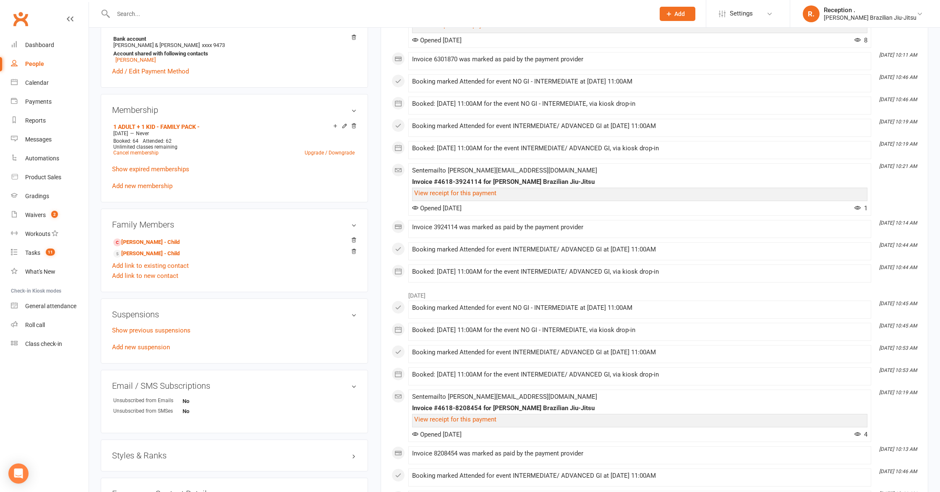
click at [146, 350] on div "Show previous suspensions Add new suspension" at bounding box center [234, 338] width 245 height 27
click at [147, 348] on link "Add new suspension" at bounding box center [141, 347] width 58 height 8
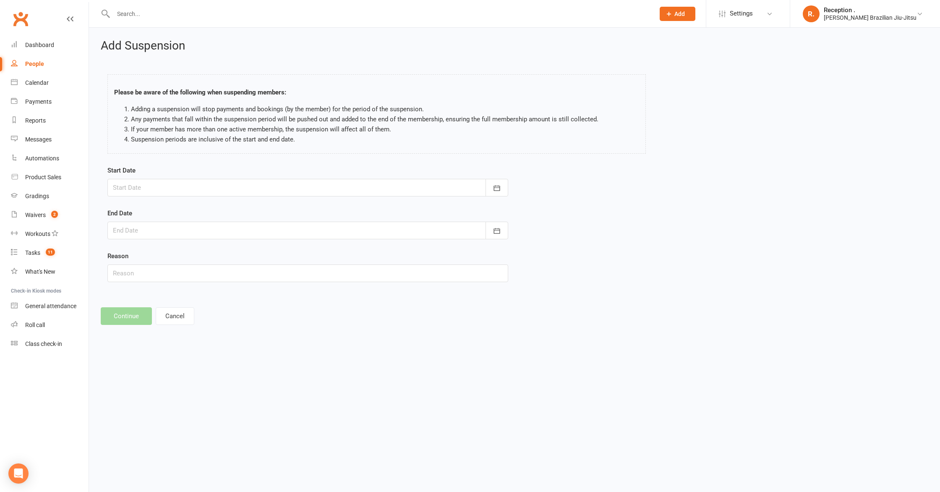
click at [178, 199] on form "Start Date September 2025 Sun Mon Tue Wed Thu Fri Sat 36 31 01 02 03 04 05 06 3…" at bounding box center [307, 223] width 401 height 117
click at [173, 191] on div at bounding box center [307, 188] width 401 height 18
click at [178, 269] on span "16" at bounding box center [178, 272] width 7 height 7
type input "16 Sep 2025"
click at [175, 223] on div at bounding box center [307, 231] width 401 height 18
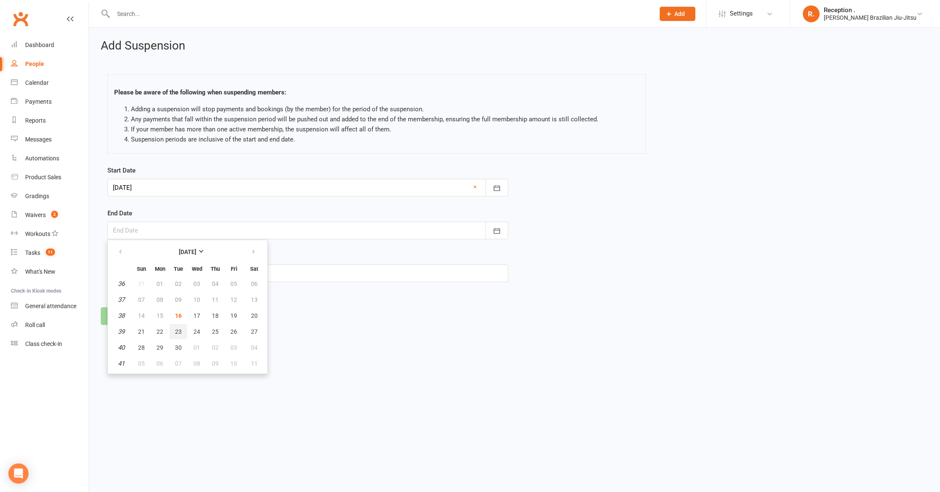
click at [182, 330] on button "23" at bounding box center [179, 331] width 18 height 15
type input "23 Sep 2025"
click at [126, 319] on button "Continue" at bounding box center [126, 316] width 51 height 18
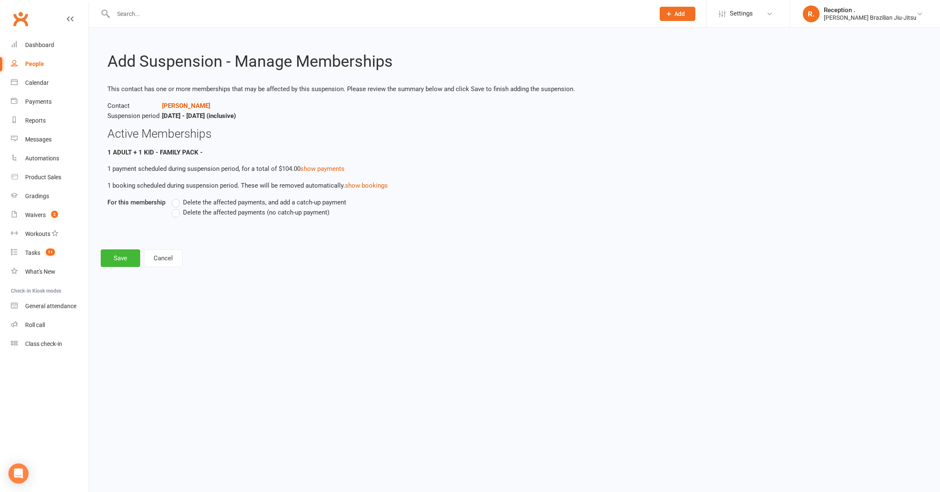
click at [230, 209] on span "Delete the affected payments (no catch-up payment)" at bounding box center [256, 211] width 146 height 9
click at [177, 207] on input "Delete the affected payments (no catch-up payment)" at bounding box center [174, 207] width 5 height 0
click at [326, 170] on link "show payments" at bounding box center [323, 169] width 44 height 8
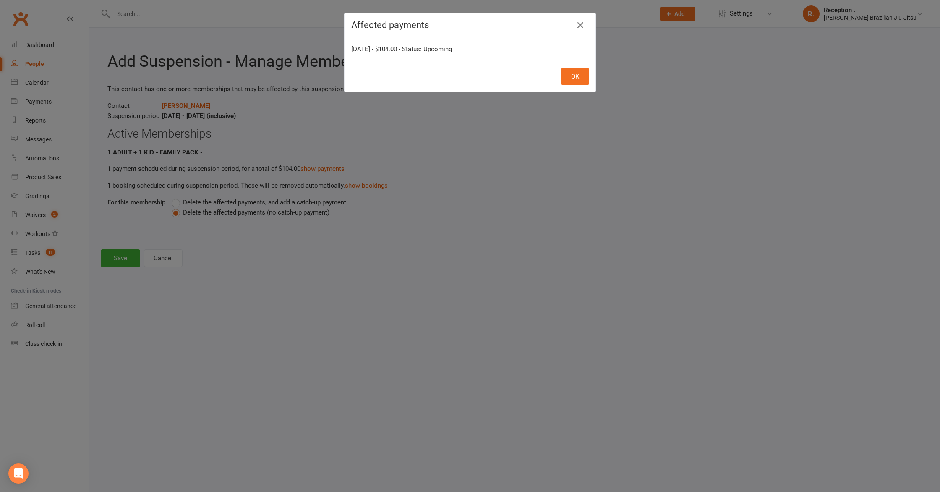
drag, startPoint x: 452, startPoint y: 161, endPoint x: 345, endPoint y: 194, distance: 112.2
click at [452, 161] on div "Affected payments Sep 23, 2025 - $104.00 - Status: Upcoming OK" at bounding box center [470, 246] width 940 height 492
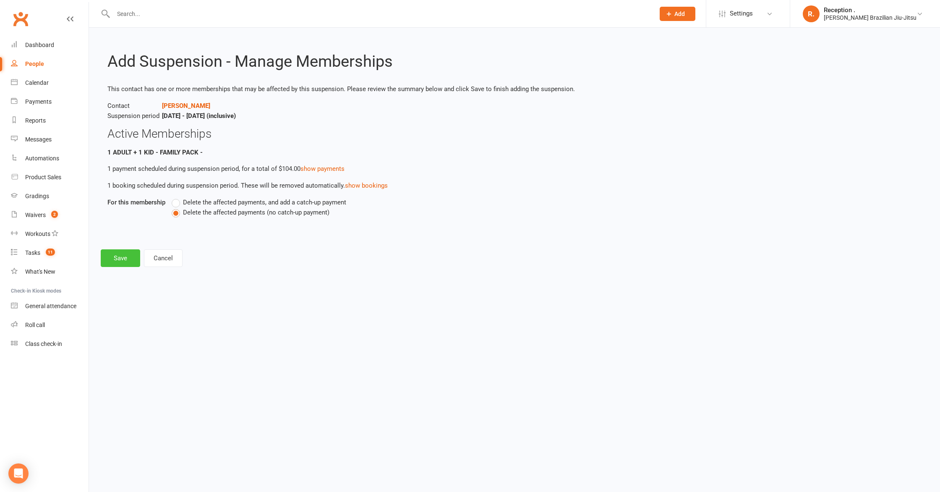
click at [117, 259] on button "Save" at bounding box center [120, 258] width 39 height 18
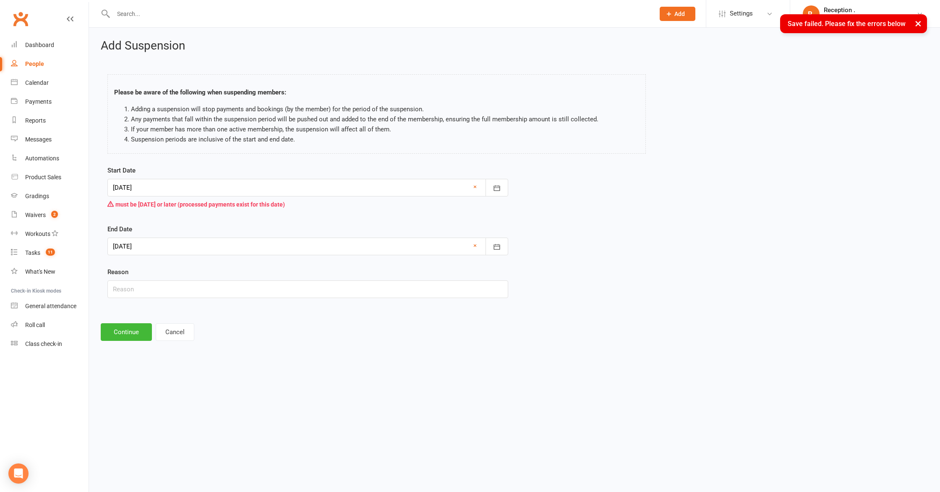
click at [147, 184] on div at bounding box center [307, 188] width 401 height 18
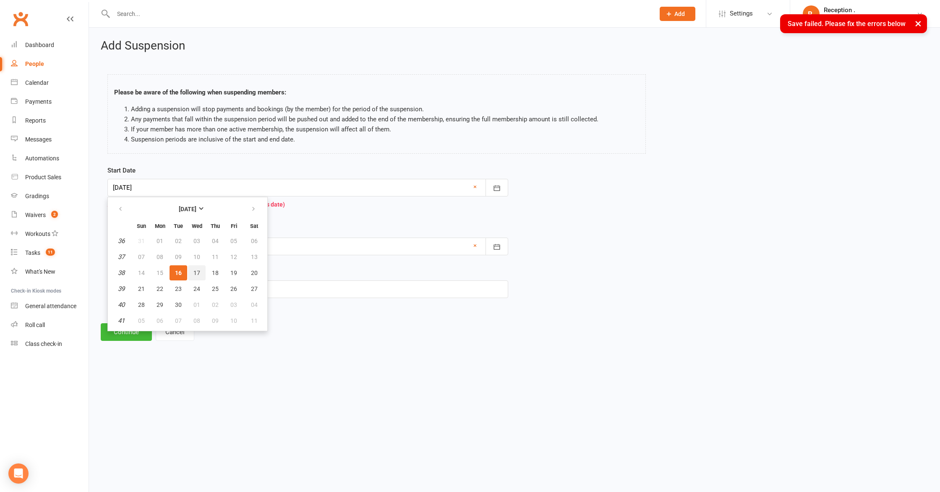
click at [192, 274] on button "17" at bounding box center [197, 272] width 18 height 15
type input "17 Sep 2025"
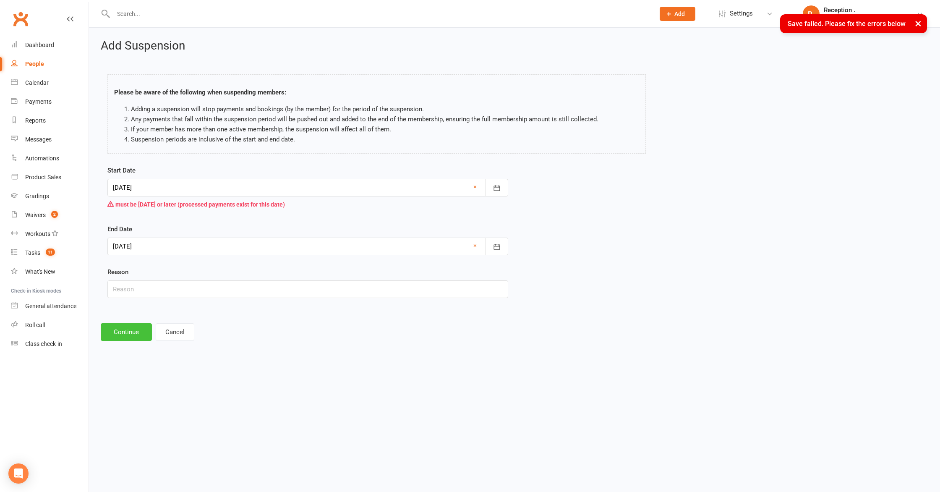
click at [125, 332] on button "Continue" at bounding box center [126, 332] width 51 height 18
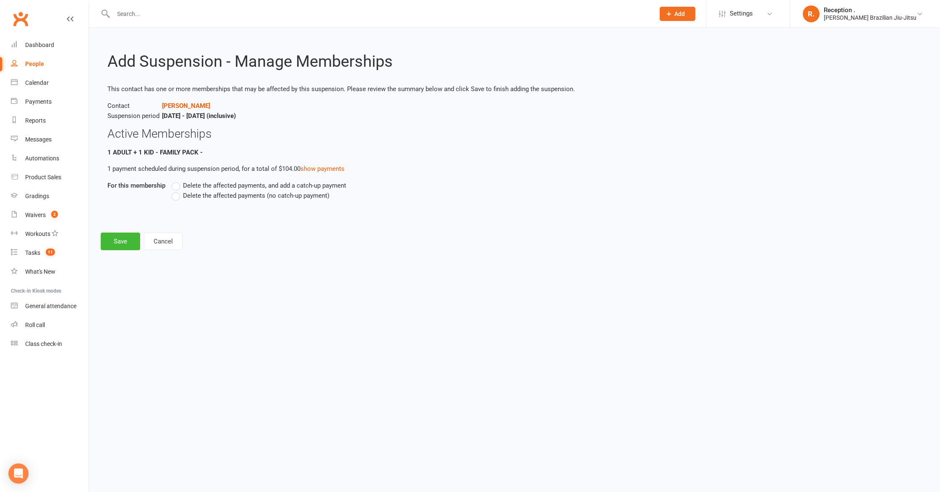
click at [243, 195] on span "Delete the affected payments (no catch-up payment)" at bounding box center [256, 195] width 146 height 9
click at [177, 191] on input "Delete the affected payments (no catch-up payment)" at bounding box center [174, 191] width 5 height 0
click at [110, 246] on button "Save" at bounding box center [120, 242] width 39 height 18
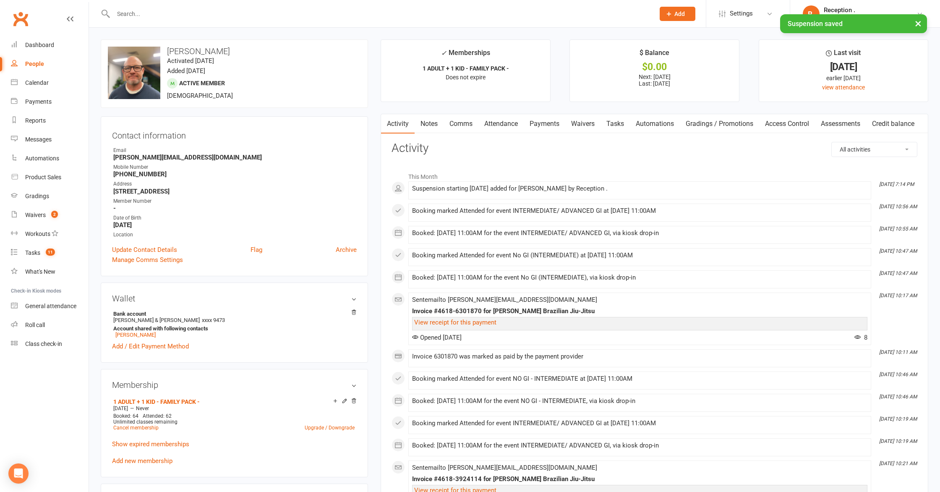
click at [556, 125] on link "Payments" at bounding box center [545, 123] width 42 height 19
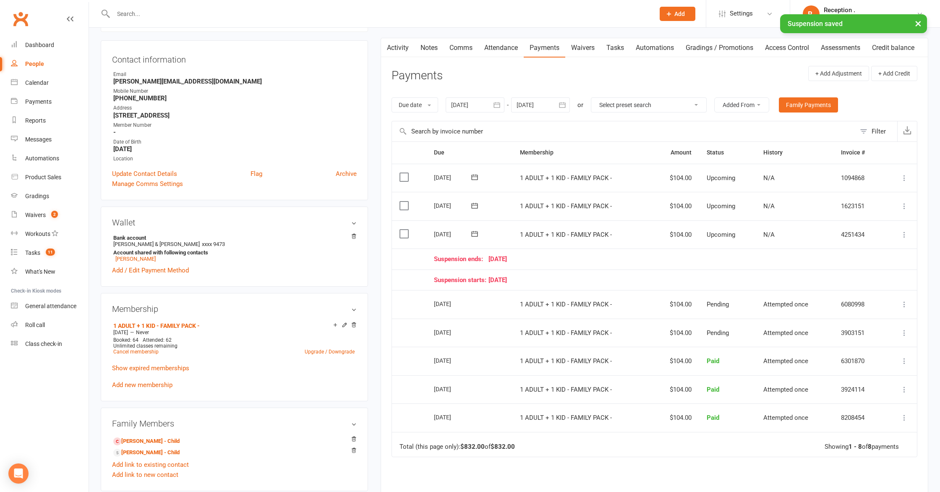
scroll to position [89, 0]
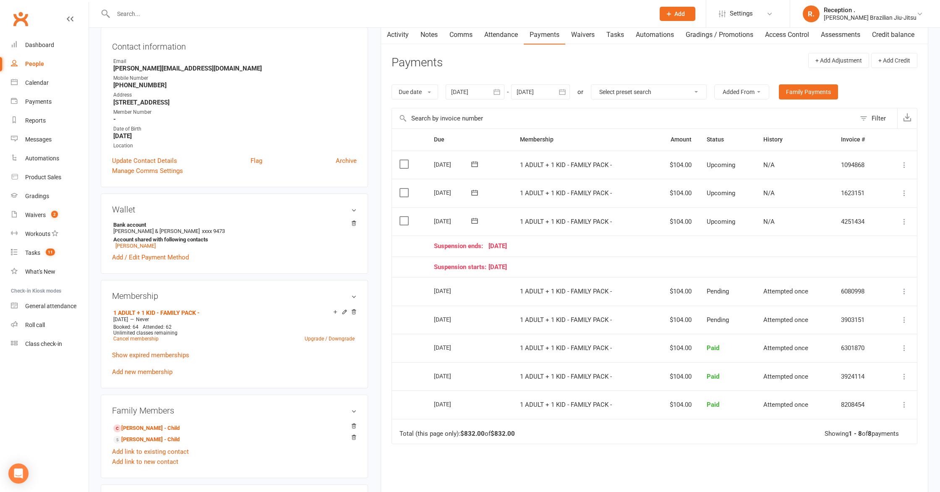
click at [475, 219] on icon at bounding box center [475, 221] width 8 height 8
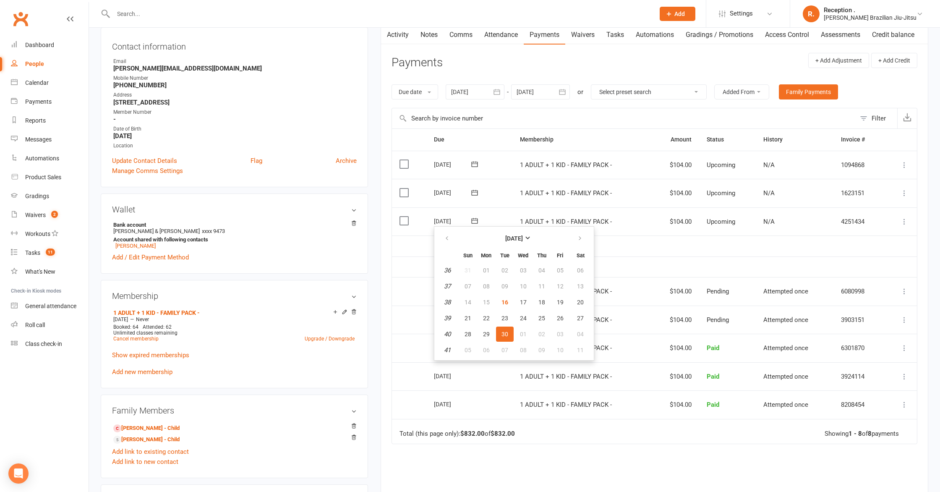
click at [390, 228] on div "Activity Notes Comms Attendance Payments Waivers Tasks Automations Gradings / P…" at bounding box center [655, 295] width 548 height 541
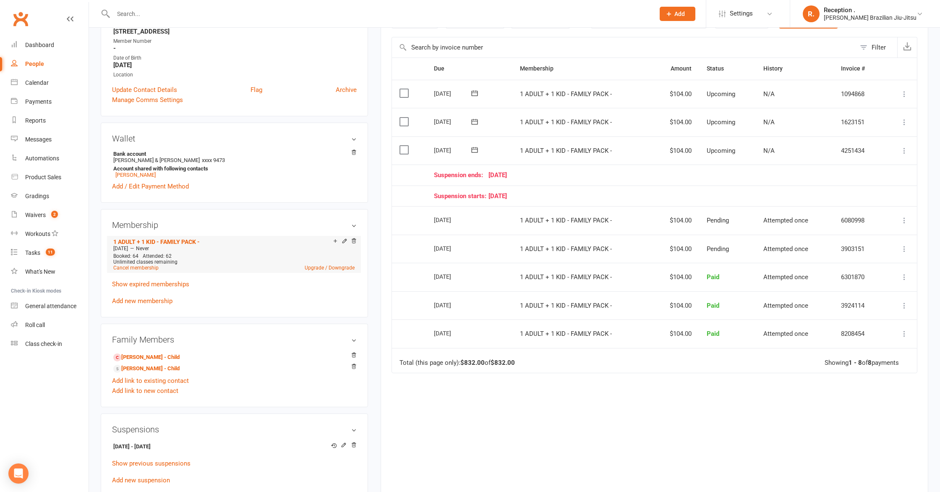
scroll to position [195, 0]
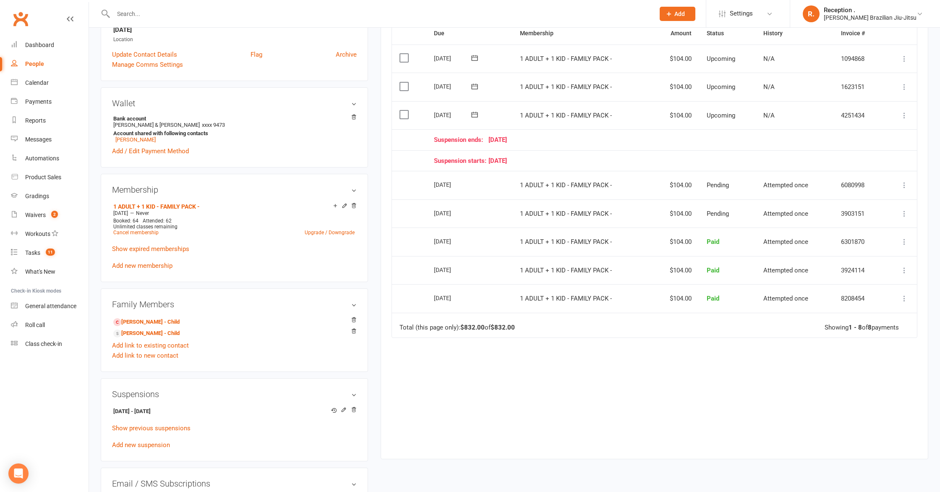
click at [149, 10] on input "text" at bounding box center [380, 14] width 538 height 12
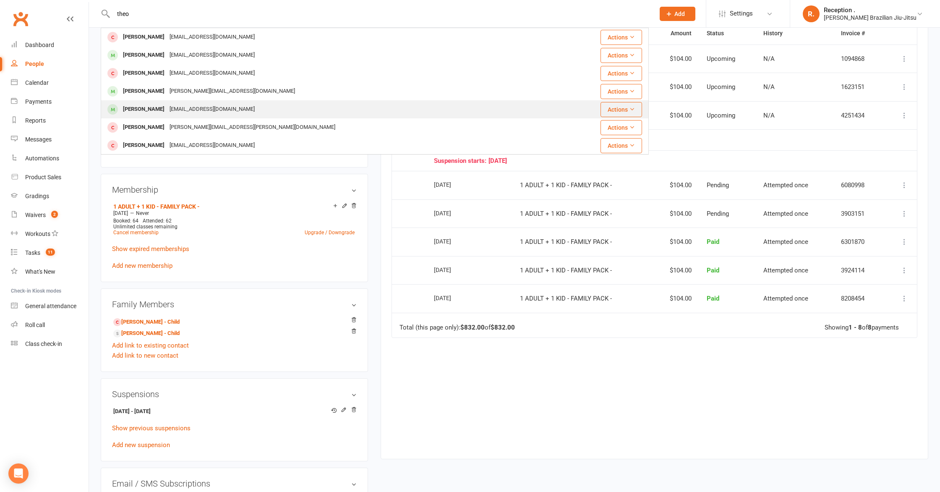
type input "theo"
click at [173, 103] on div "leeacarmody@gmail.com" at bounding box center [212, 109] width 90 height 12
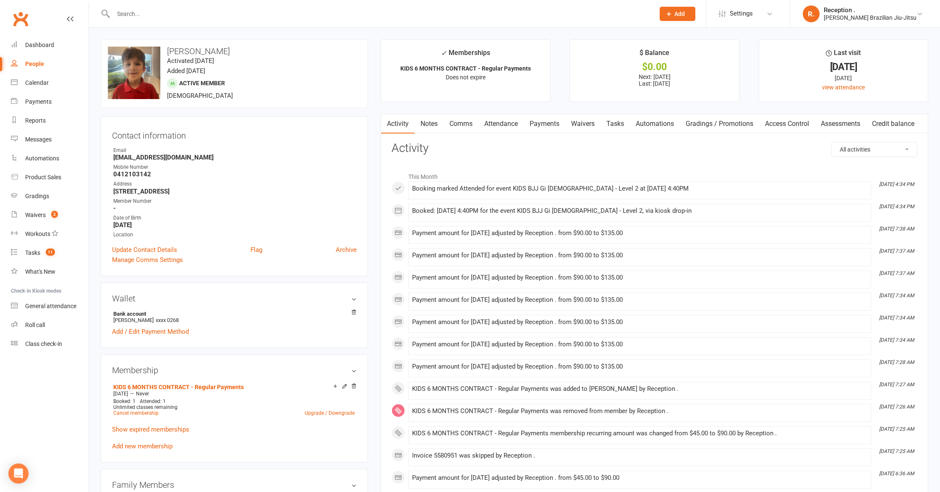
click at [551, 121] on link "Payments" at bounding box center [545, 123] width 42 height 19
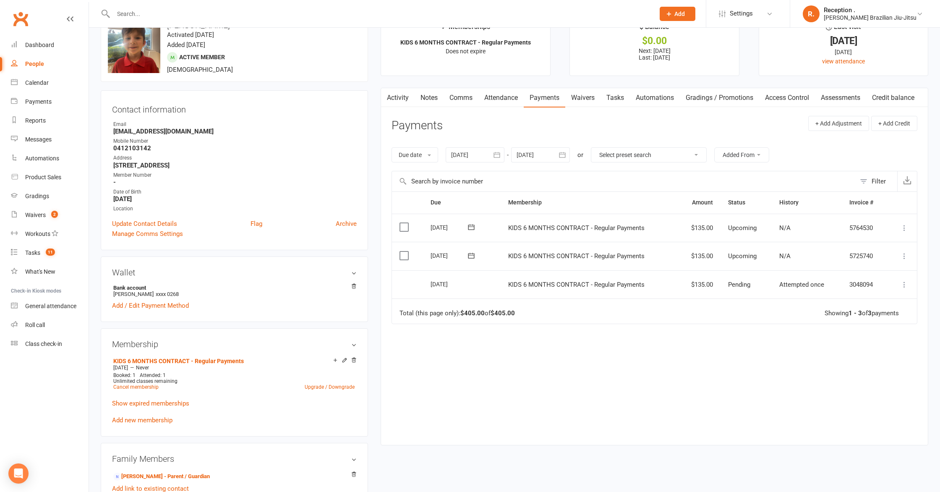
scroll to position [28, 0]
